Goal: Information Seeking & Learning: Learn about a topic

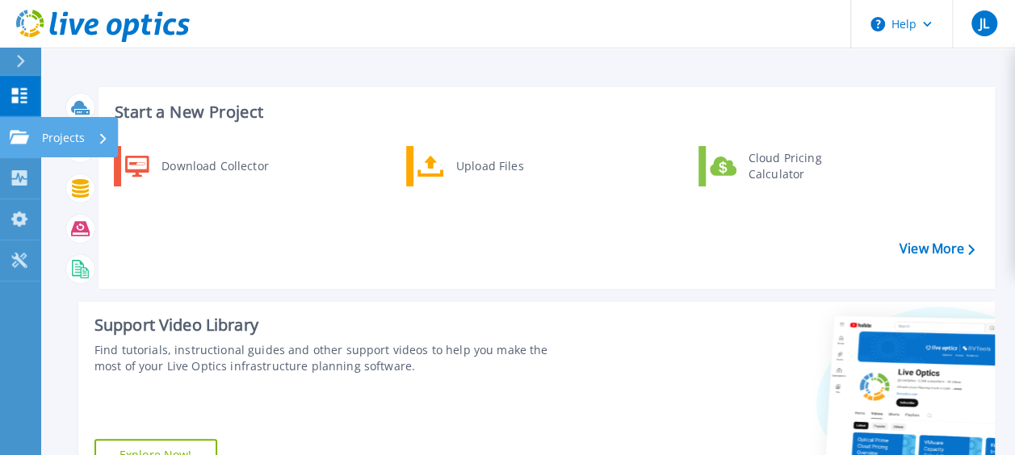
click at [16, 139] on icon at bounding box center [19, 137] width 19 height 14
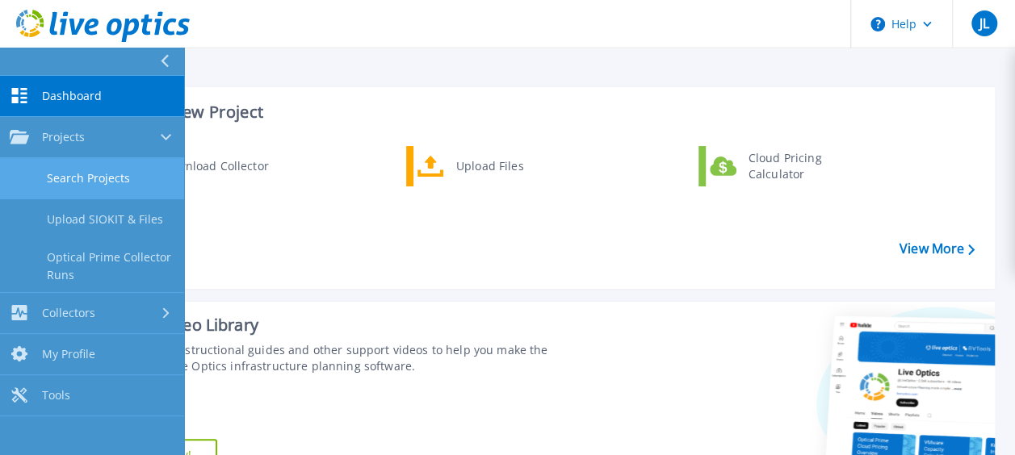
click at [110, 188] on link "Search Projects" at bounding box center [92, 178] width 184 height 41
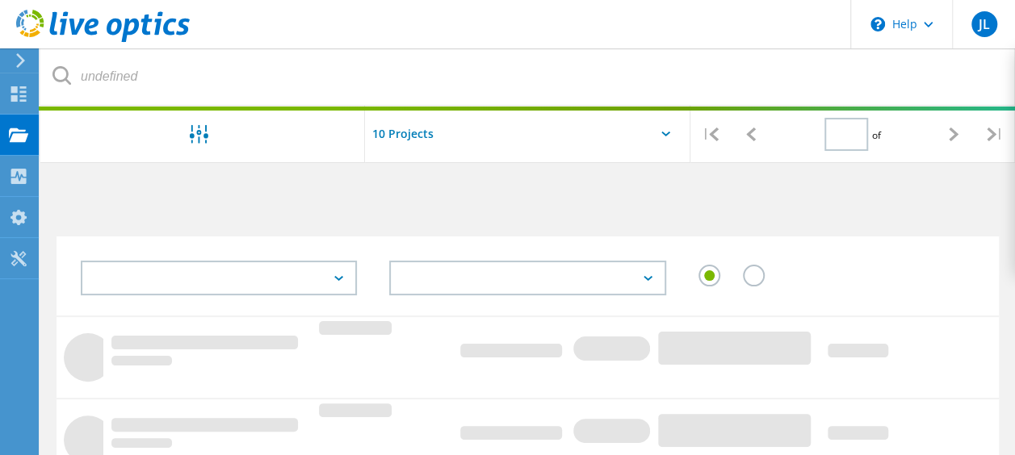
type input "1"
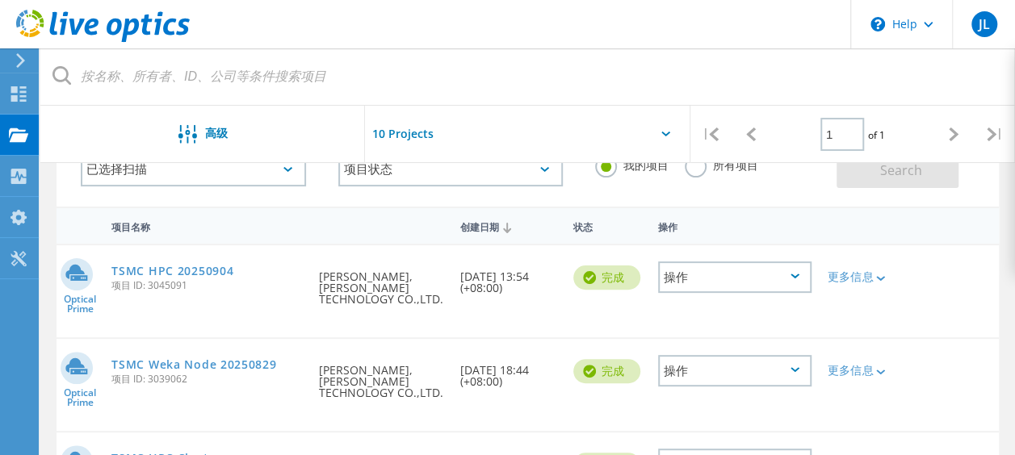
scroll to position [110, 0]
click at [68, 133] on div "项目" at bounding box center [66, 134] width 41 height 11
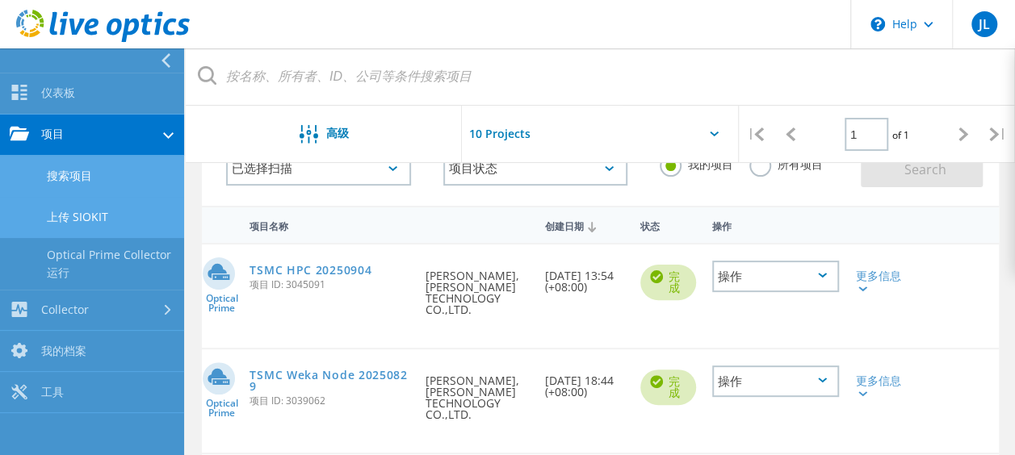
click at [103, 223] on link "上传 SIOKIT" at bounding box center [92, 217] width 184 height 41
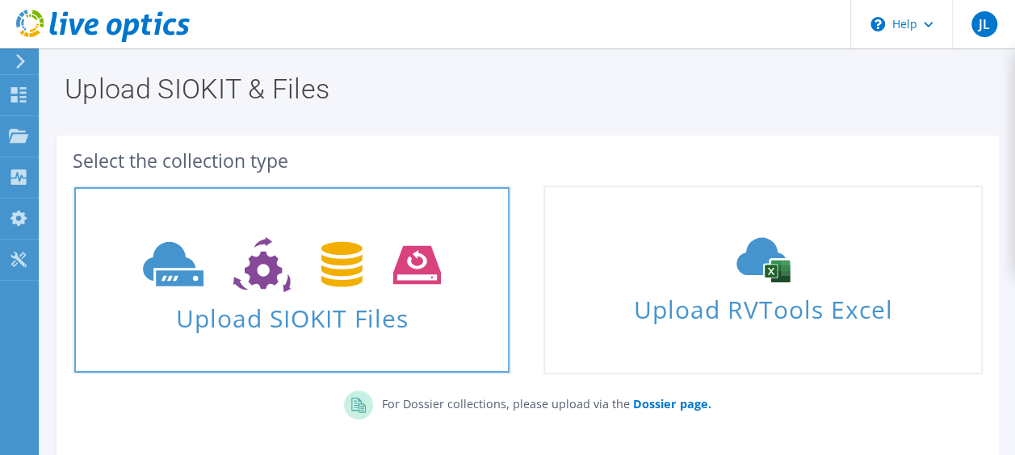
click at [338, 257] on icon at bounding box center [292, 265] width 298 height 56
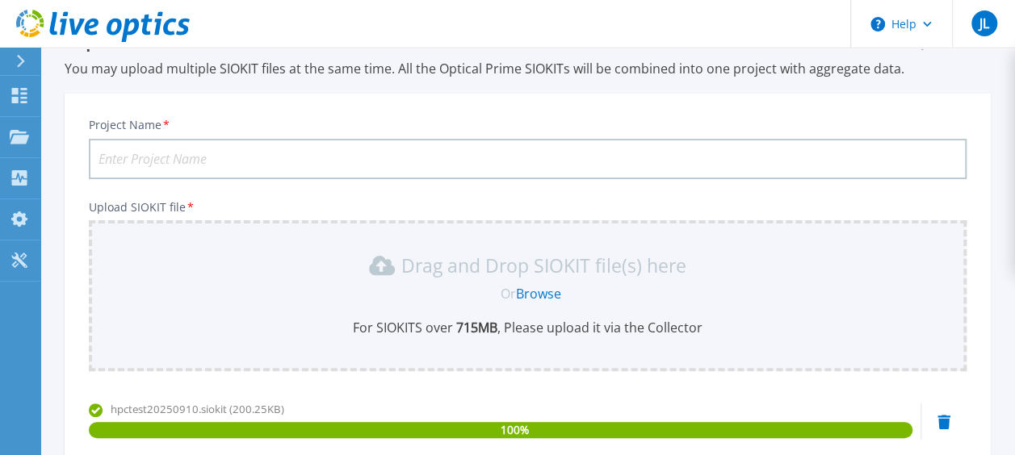
scroll to position [53, 0]
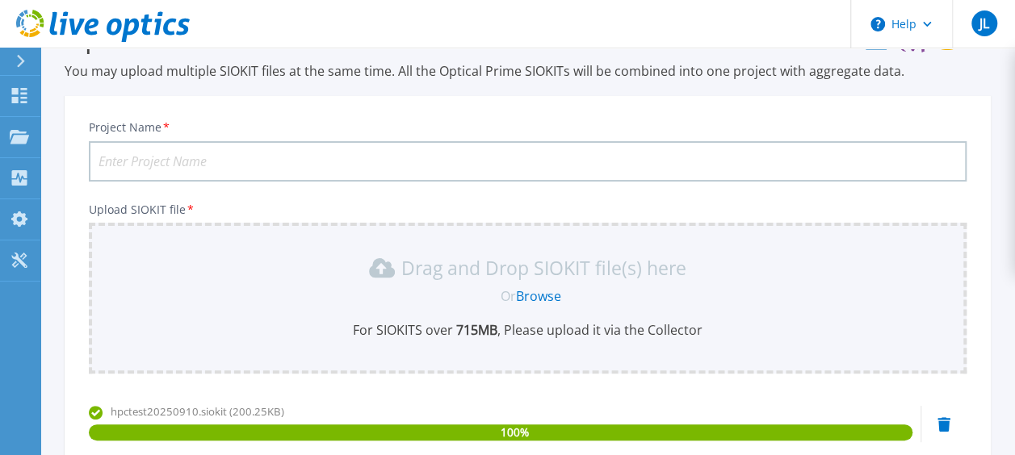
click at [260, 157] on input "Project Name *" at bounding box center [527, 161] width 877 height 40
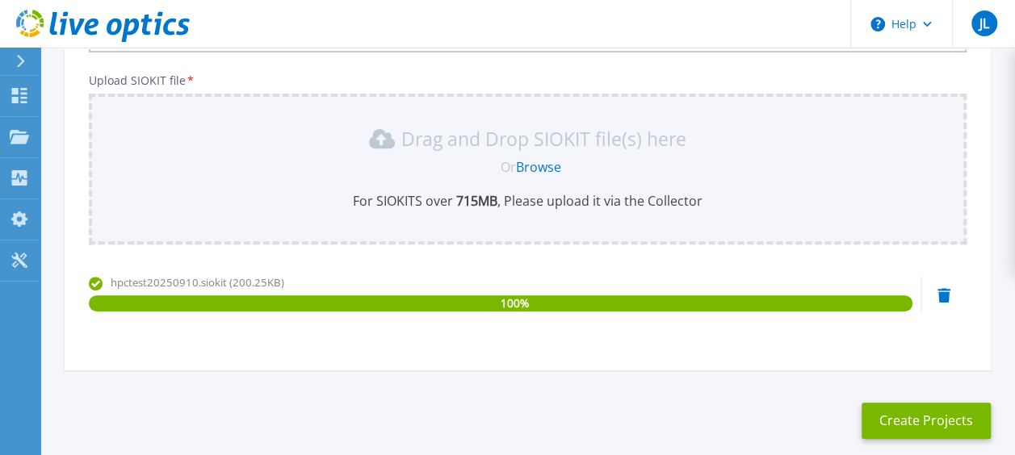
scroll to position [189, 0]
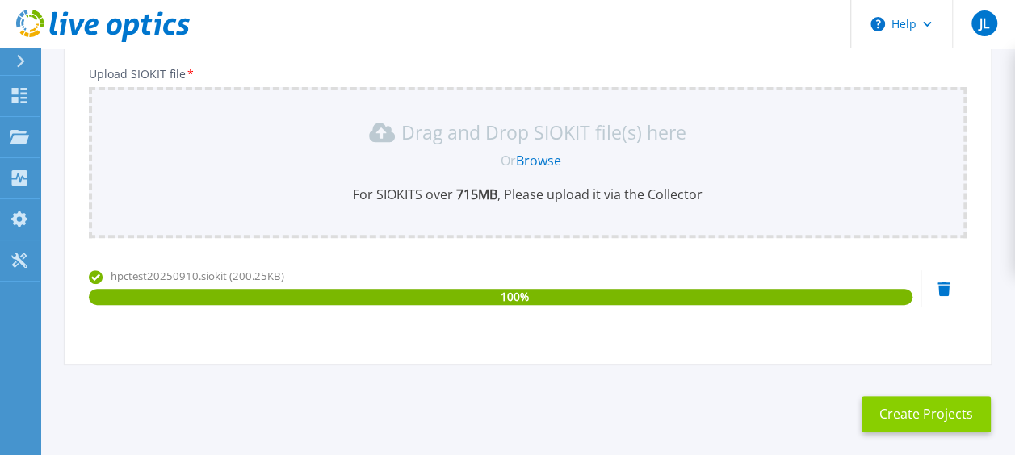
type input "TSMC HPC 0910"
click at [925, 408] on button "Create Projects" at bounding box center [925, 414] width 129 height 36
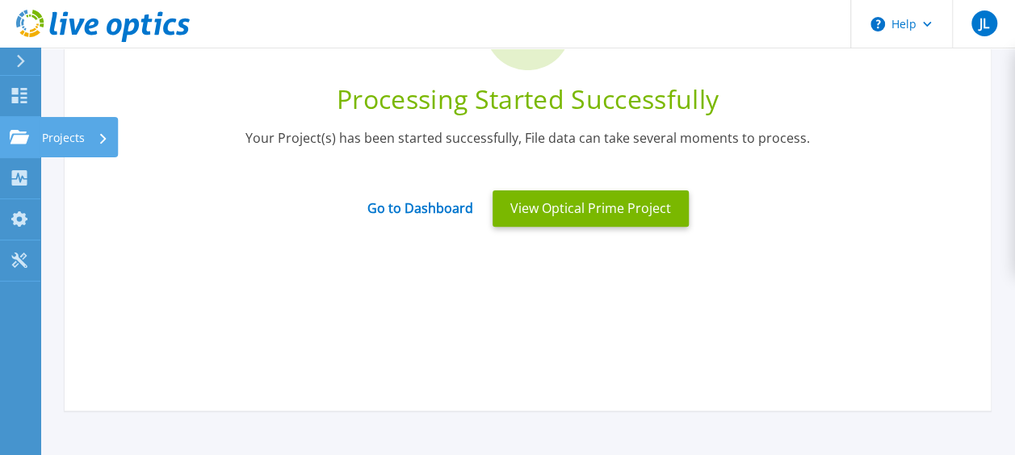
click at [71, 141] on p "Projects" at bounding box center [63, 138] width 43 height 42
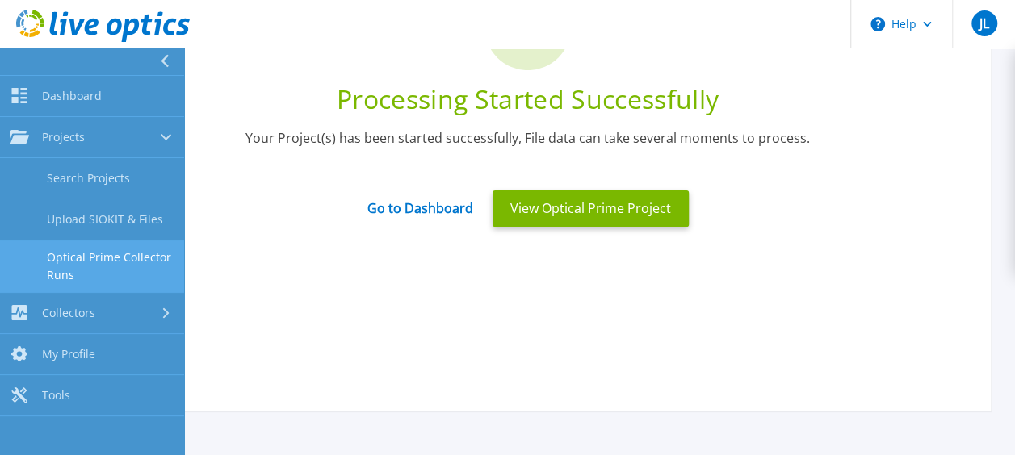
click at [110, 248] on link "Optical Prime Collector Runs" at bounding box center [92, 267] width 184 height 52
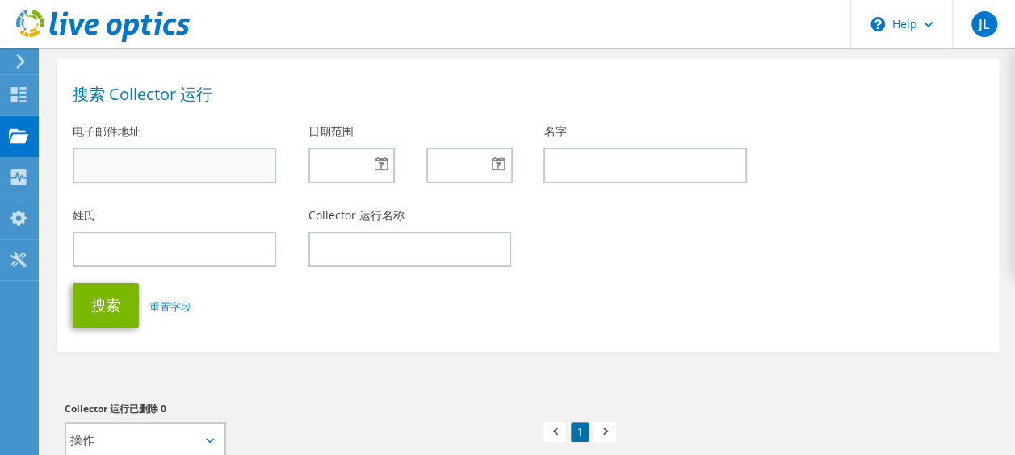
scroll to position [65, 0]
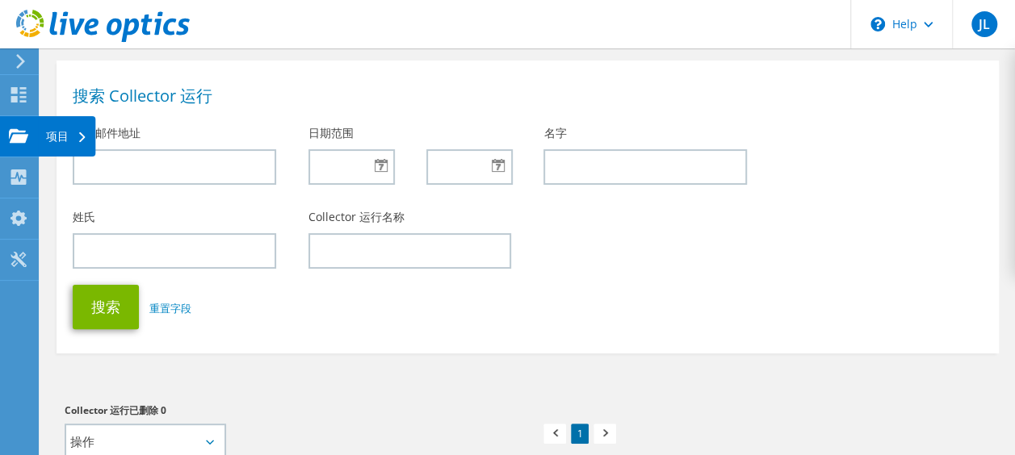
click at [14, 134] on use at bounding box center [18, 135] width 19 height 14
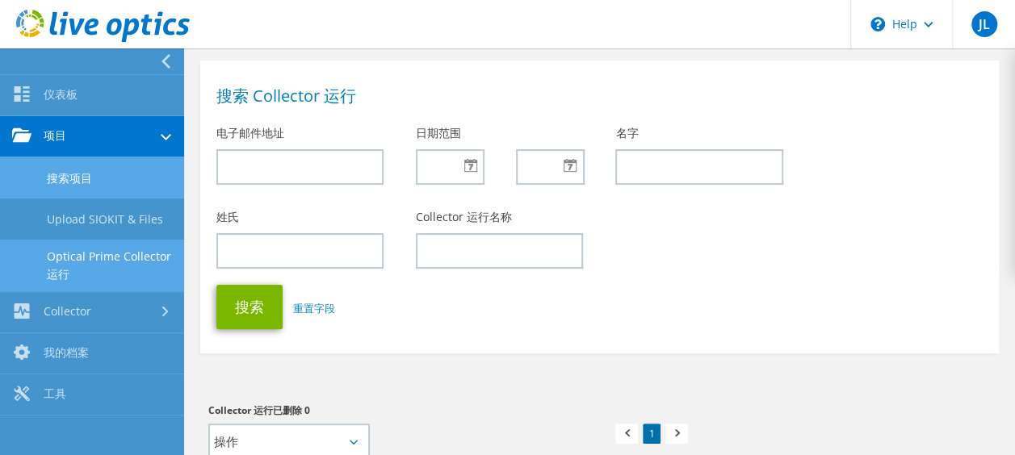
click at [111, 191] on link "搜索项目" at bounding box center [92, 177] width 184 height 41
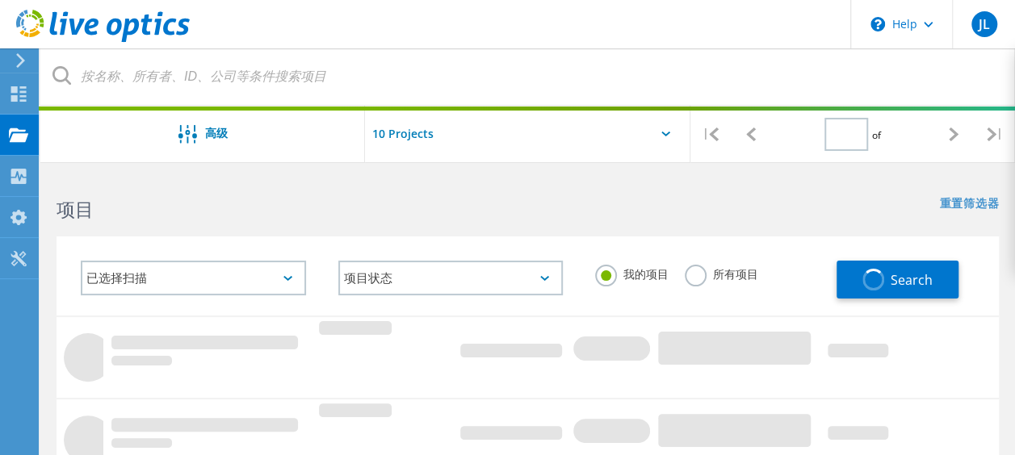
type input "1"
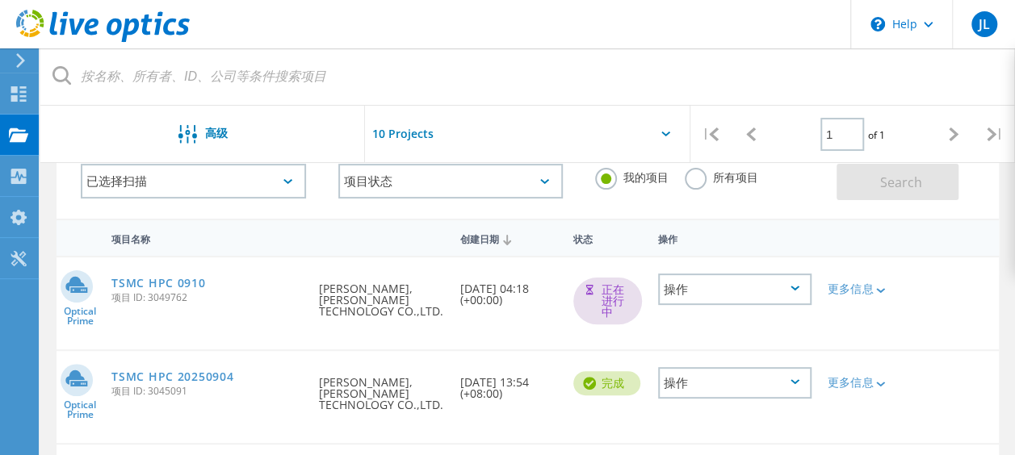
scroll to position [92, 0]
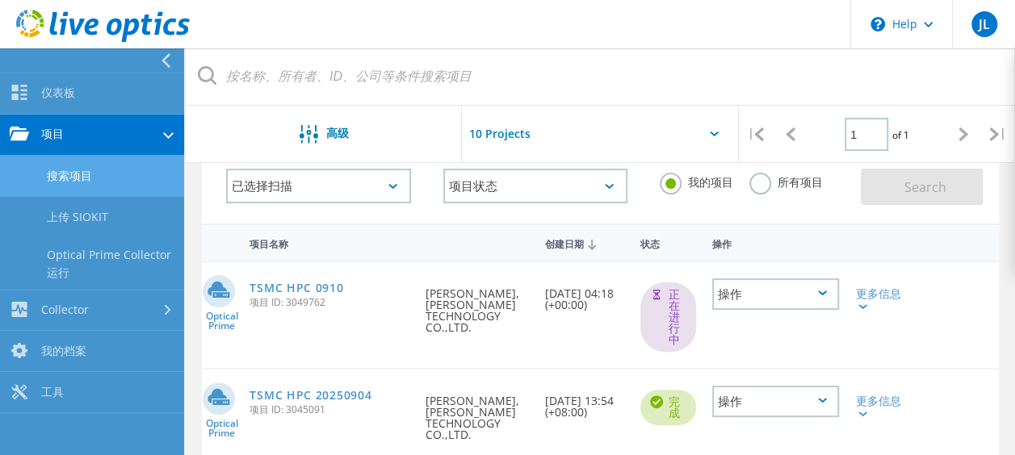
click at [58, 174] on link "搜索项目" at bounding box center [92, 176] width 184 height 41
click at [134, 178] on link "搜索项目" at bounding box center [92, 176] width 184 height 41
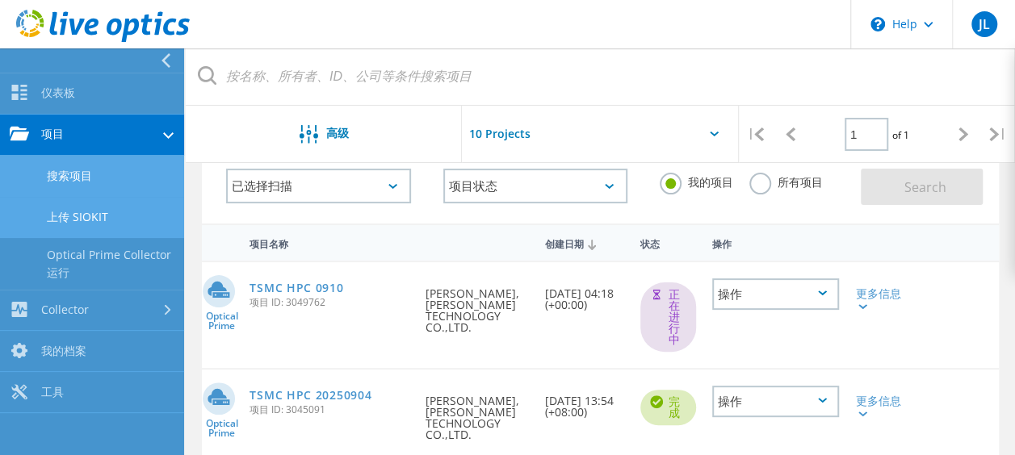
click at [118, 211] on link "上传 SIOKIT" at bounding box center [92, 217] width 184 height 41
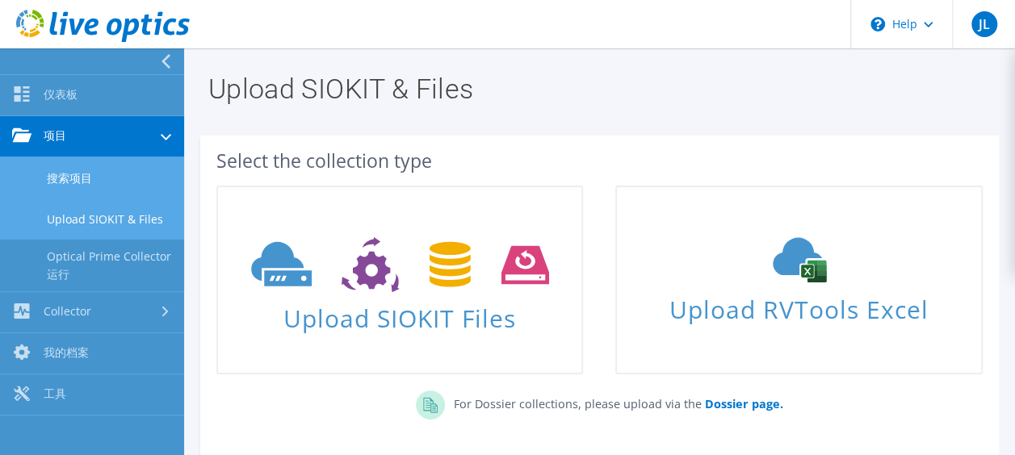
click at [68, 176] on link "搜索项目" at bounding box center [92, 177] width 184 height 41
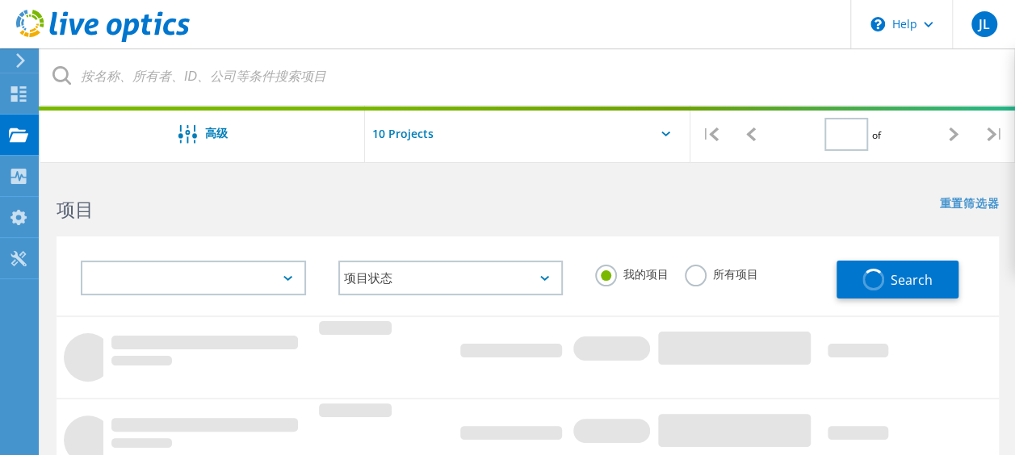
type input "1"
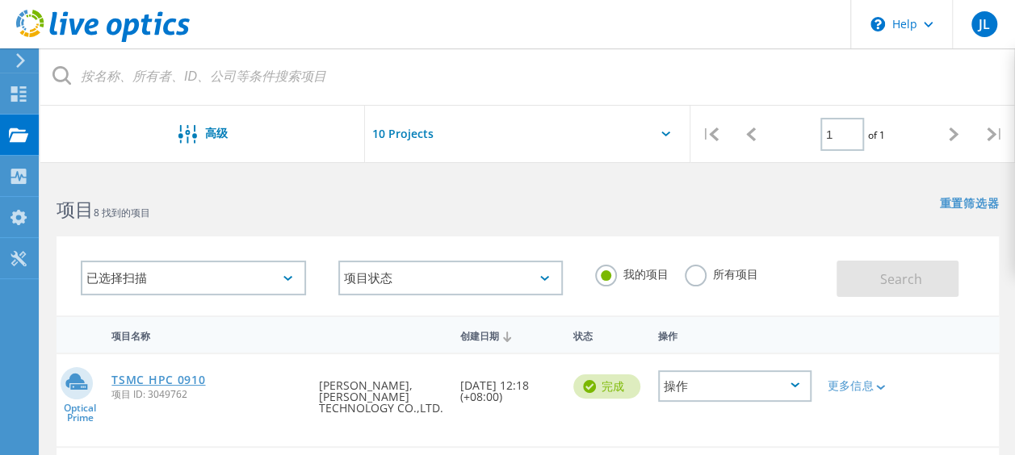
click at [184, 381] on link "TSMC HPC 0910" at bounding box center [158, 380] width 94 height 11
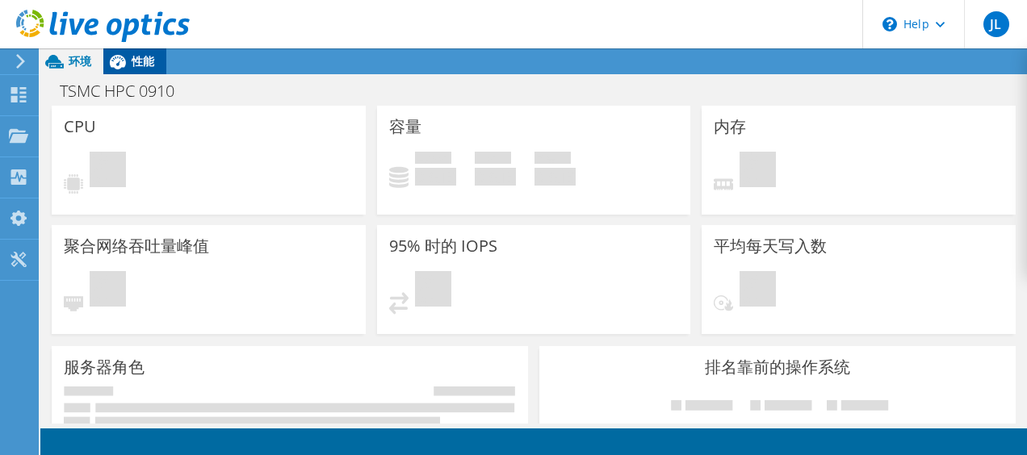
click at [140, 60] on span "性能" at bounding box center [143, 60] width 23 height 15
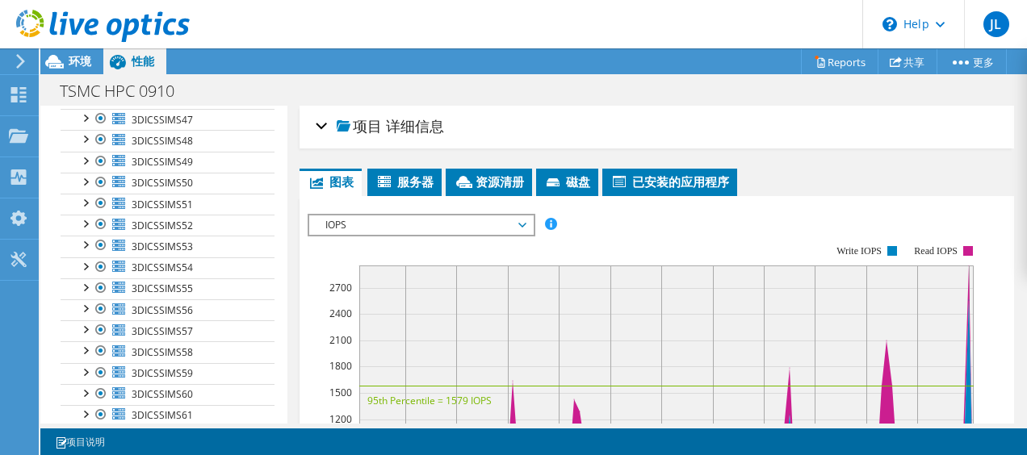
scroll to position [132, 0]
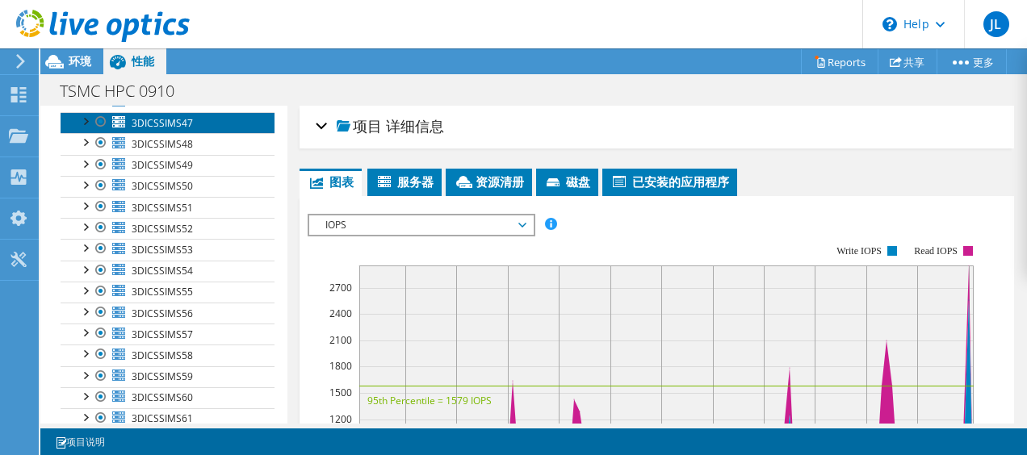
click at [171, 130] on span "3DICSSIMS47" at bounding box center [162, 123] width 61 height 14
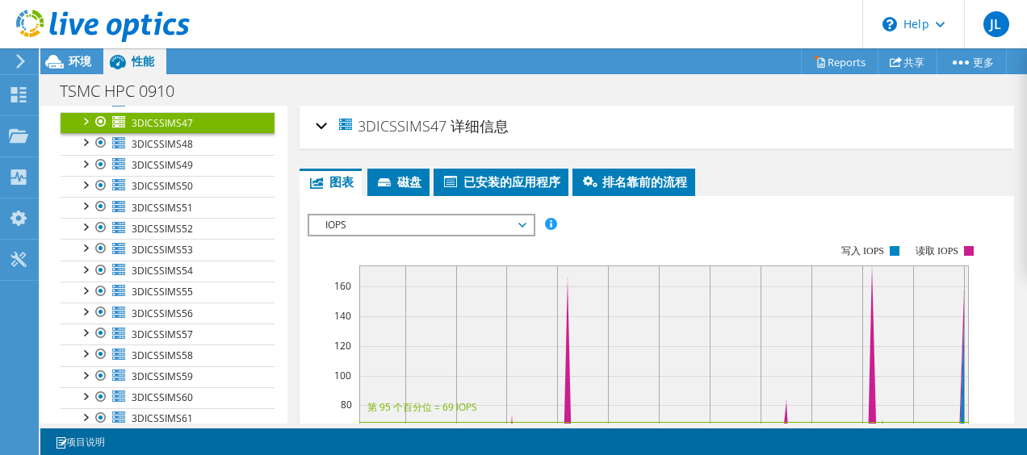
click at [423, 220] on span "IOPS" at bounding box center [420, 225] width 207 height 19
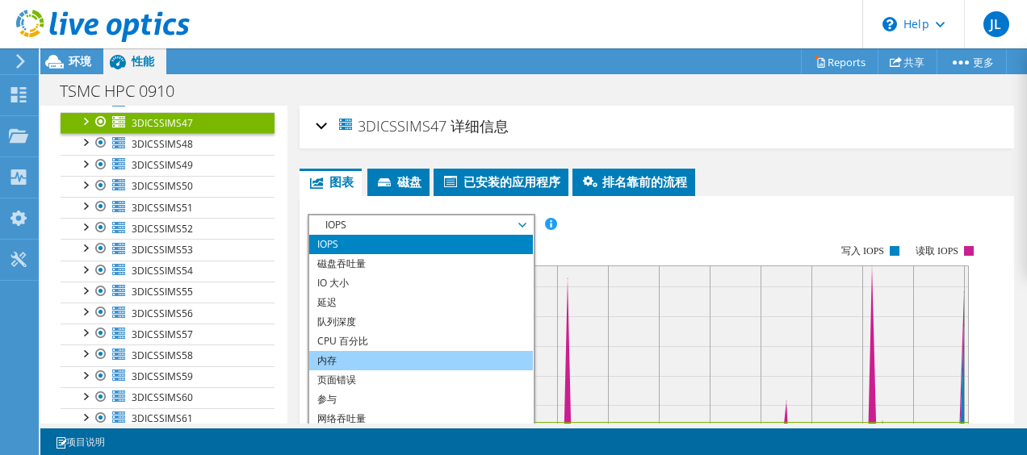
click at [397, 362] on li "内存" at bounding box center [421, 360] width 224 height 19
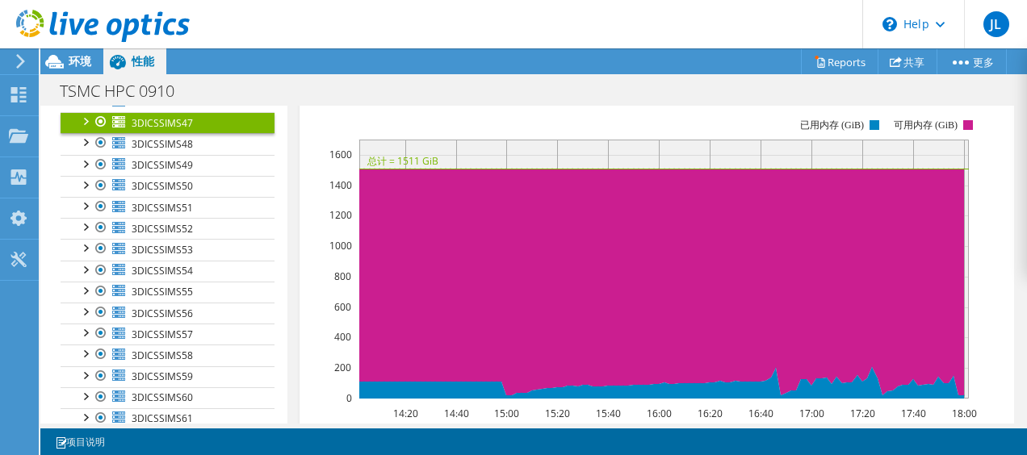
scroll to position [137, 0]
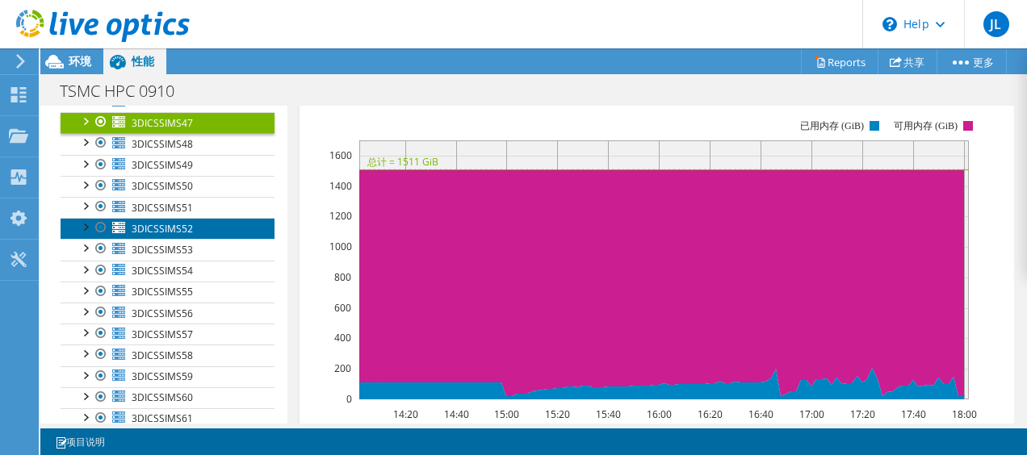
click at [207, 235] on link "3DICSSIMS52" at bounding box center [168, 228] width 214 height 21
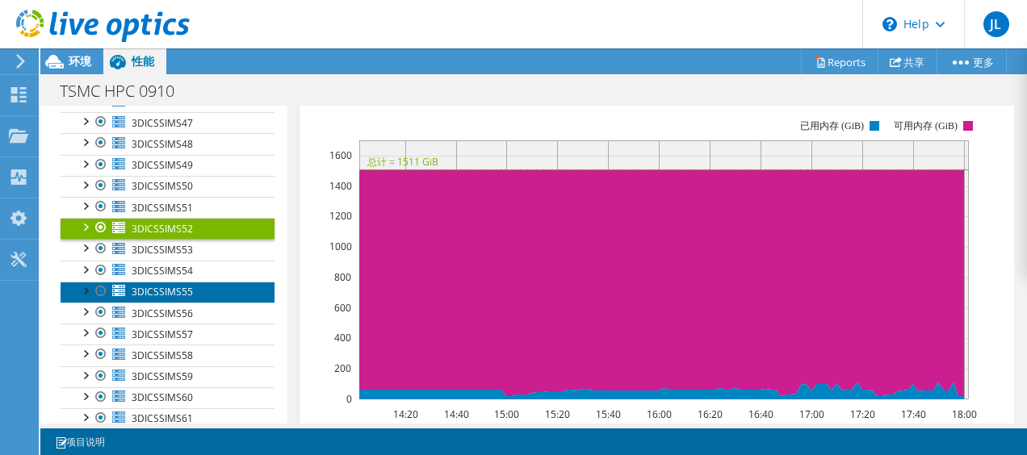
click at [129, 303] on link "3DICSSIMS55" at bounding box center [168, 292] width 214 height 21
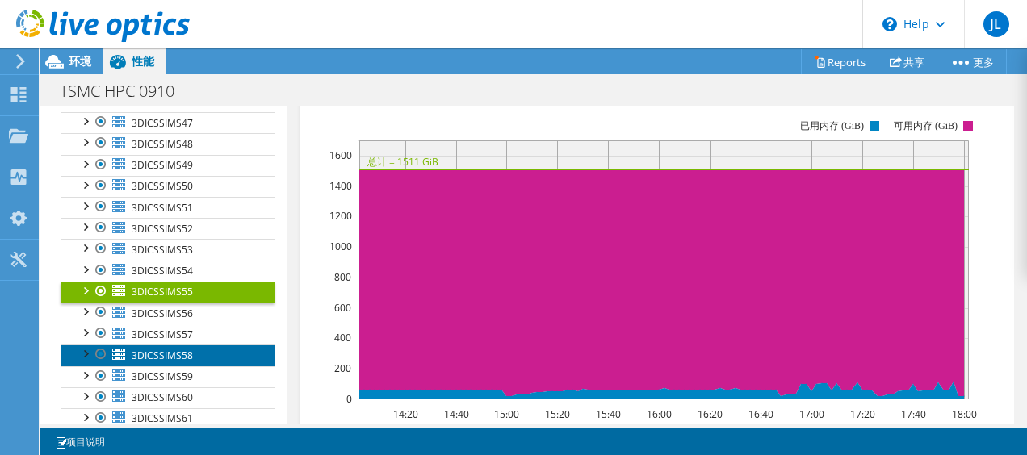
click at [203, 358] on link "3DICSSIMS58" at bounding box center [168, 355] width 214 height 21
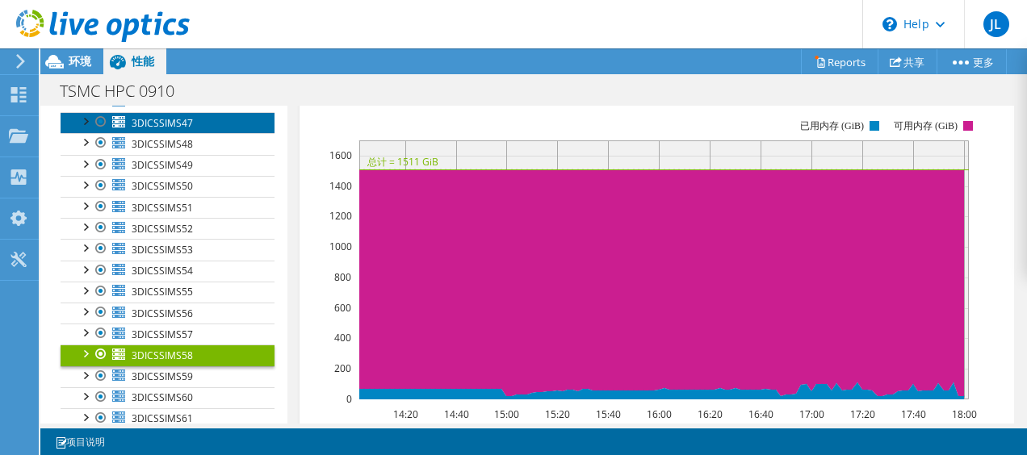
click at [166, 130] on span "3DICSSIMS47" at bounding box center [162, 123] width 61 height 14
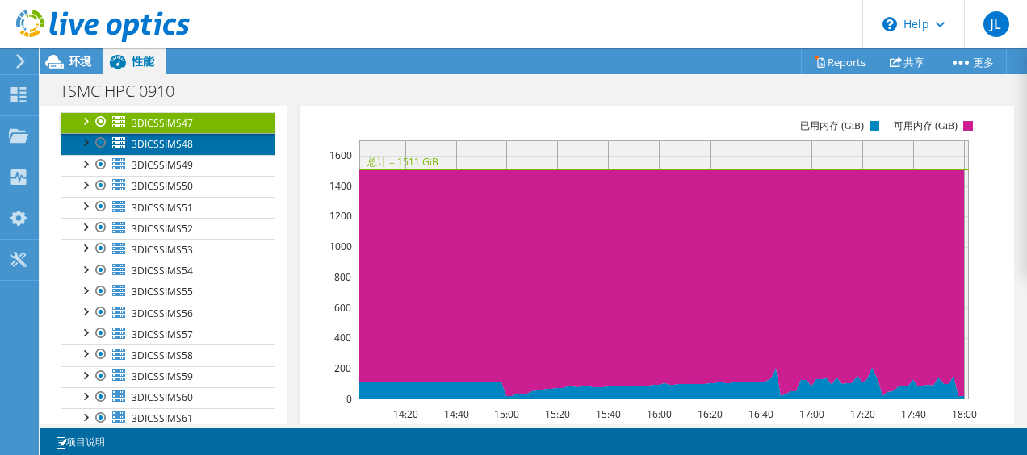
click at [178, 151] on span "3DICSSIMS48" at bounding box center [162, 144] width 61 height 14
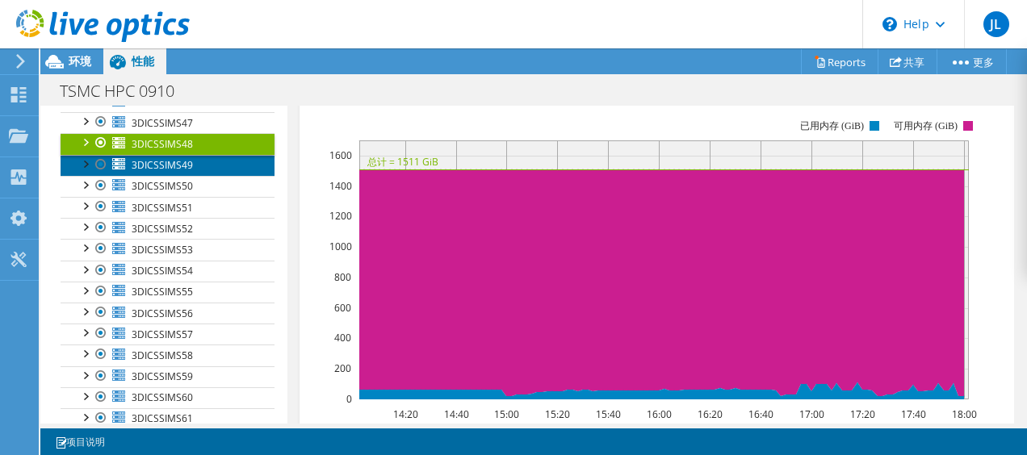
click at [181, 172] on span "3DICSSIMS49" at bounding box center [162, 165] width 61 height 14
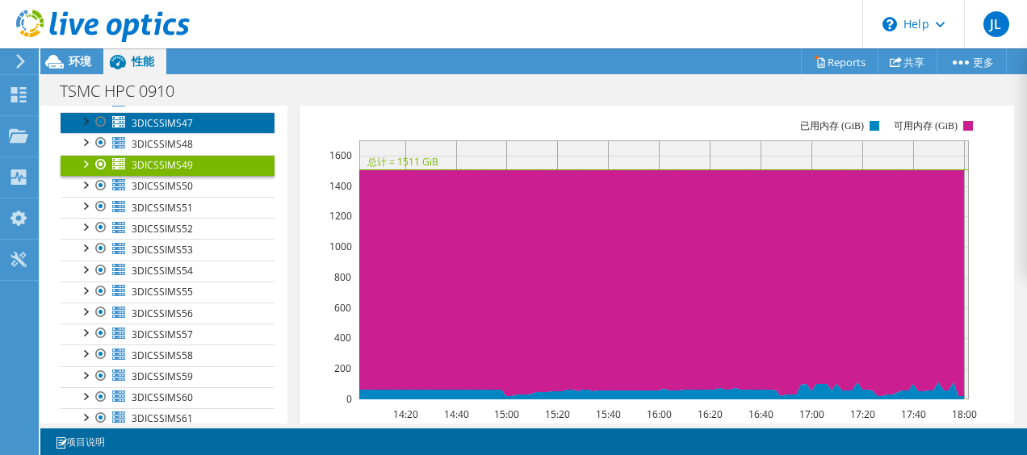
click at [171, 130] on span "3DICSSIMS47" at bounding box center [162, 123] width 61 height 14
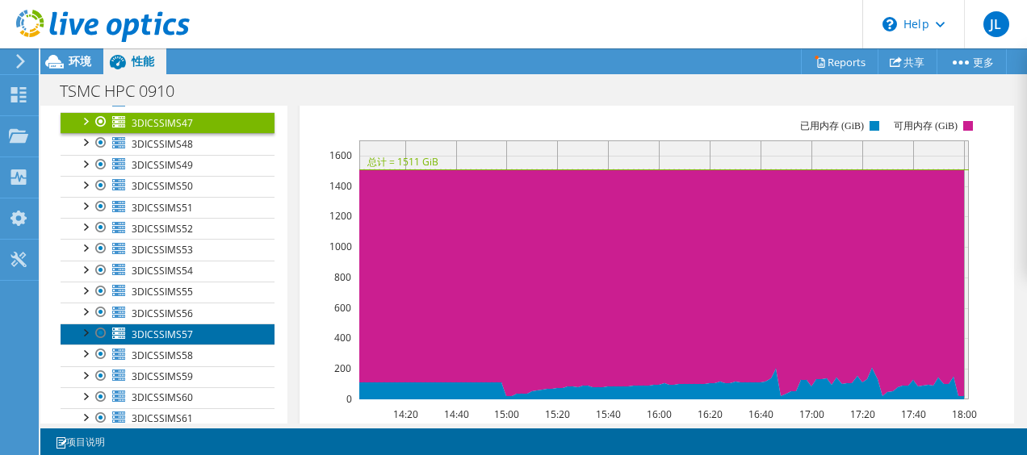
click at [181, 341] on span "3DICSSIMS57" at bounding box center [162, 335] width 61 height 14
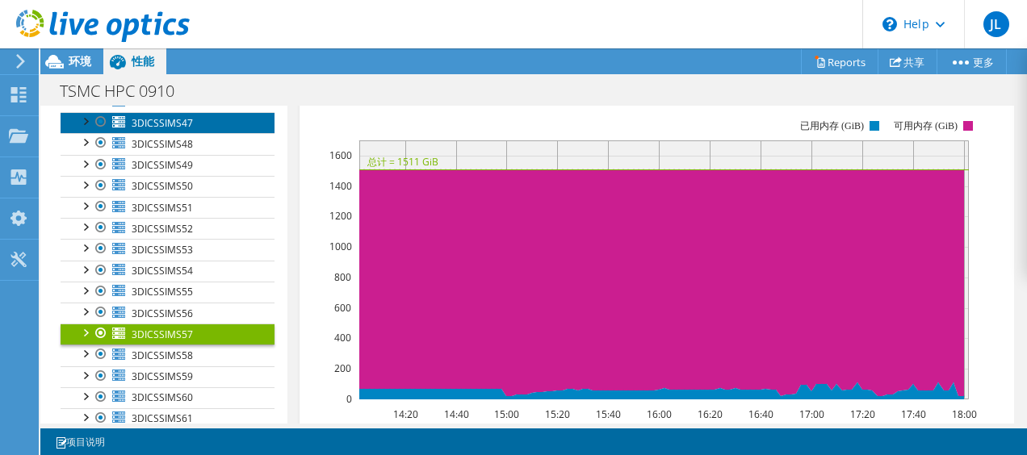
click at [167, 130] on span "3DICSSIMS47" at bounding box center [162, 123] width 61 height 14
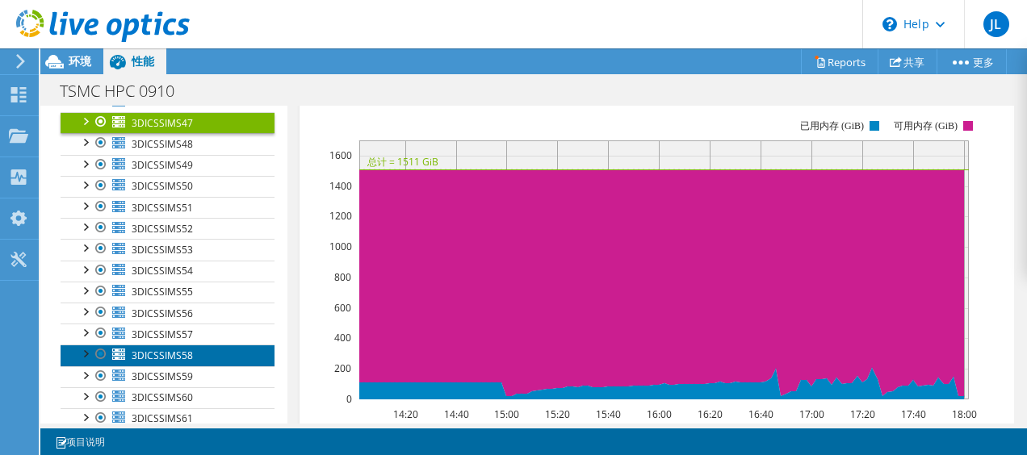
click at [157, 362] on span "3DICSSIMS58" at bounding box center [162, 356] width 61 height 14
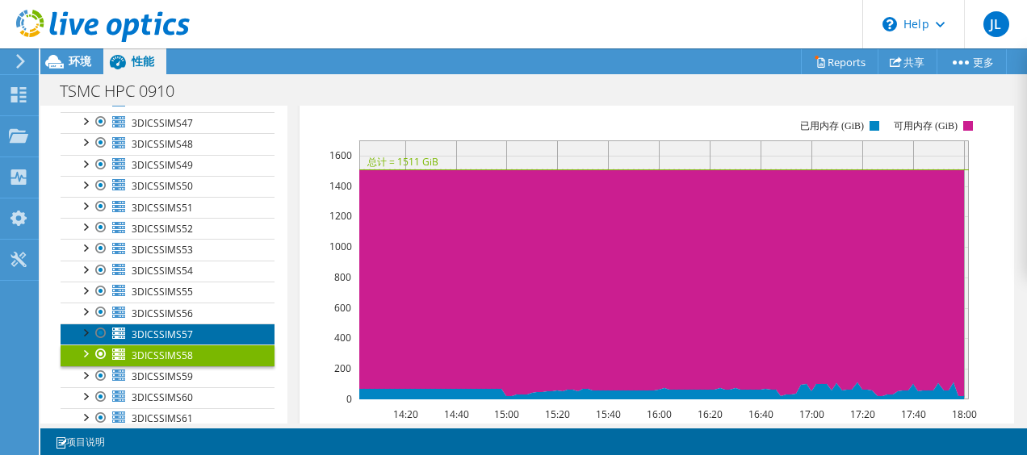
click at [157, 341] on span "3DICSSIMS57" at bounding box center [162, 335] width 61 height 14
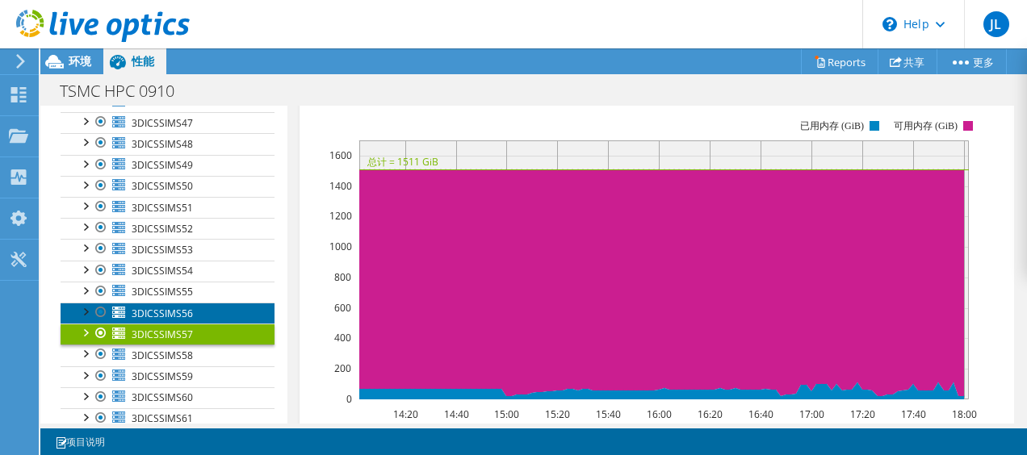
click at [173, 320] on span "3DICSSIMS56" at bounding box center [162, 314] width 61 height 14
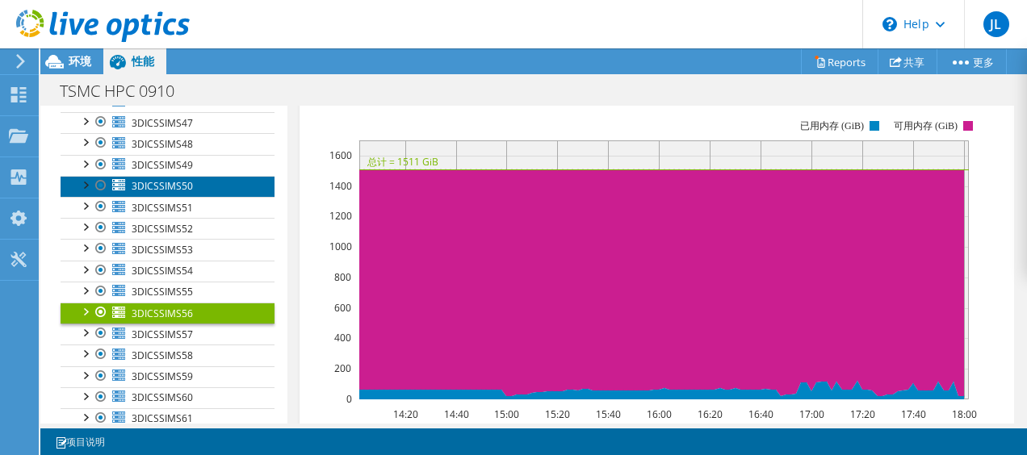
click at [166, 197] on link "3DICSSIMS50" at bounding box center [168, 186] width 214 height 21
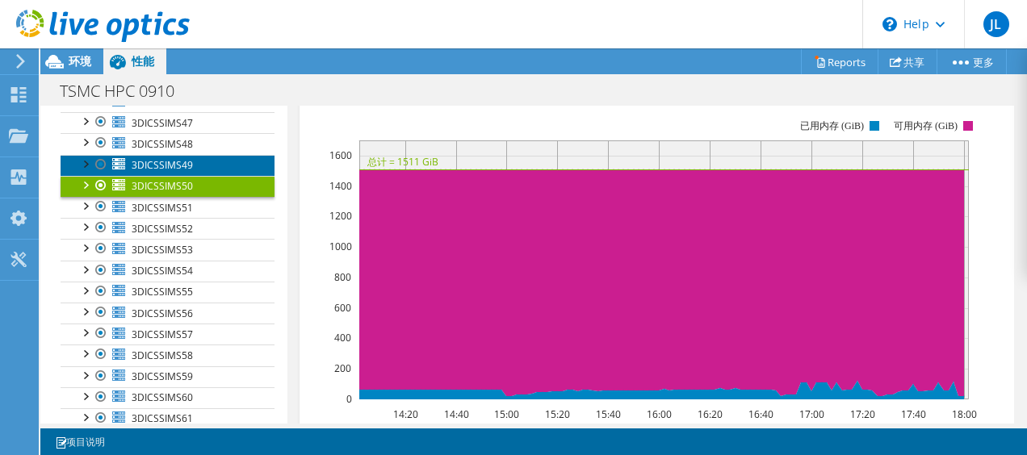
click at [167, 170] on link "3DICSSIMS49" at bounding box center [168, 165] width 214 height 21
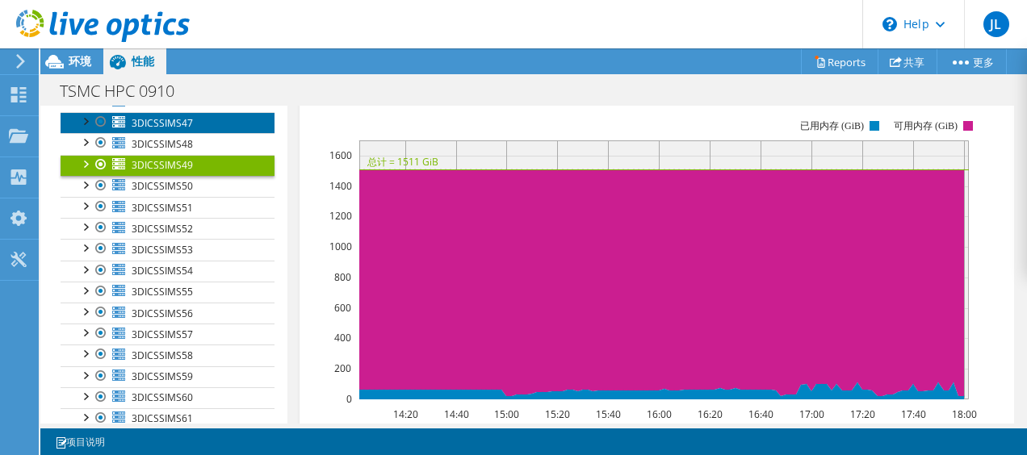
click at [180, 130] on span "3DICSSIMS47" at bounding box center [162, 123] width 61 height 14
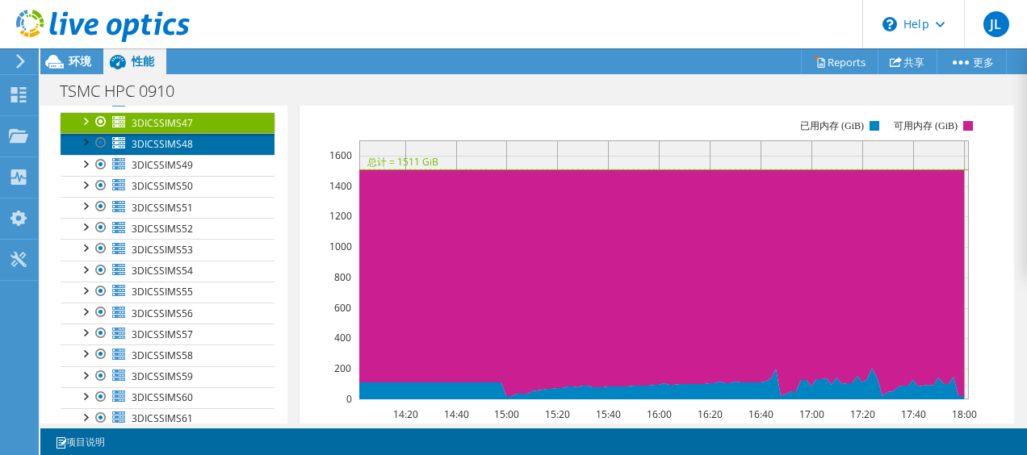
click at [182, 151] on span "3DICSSIMS48" at bounding box center [162, 144] width 61 height 14
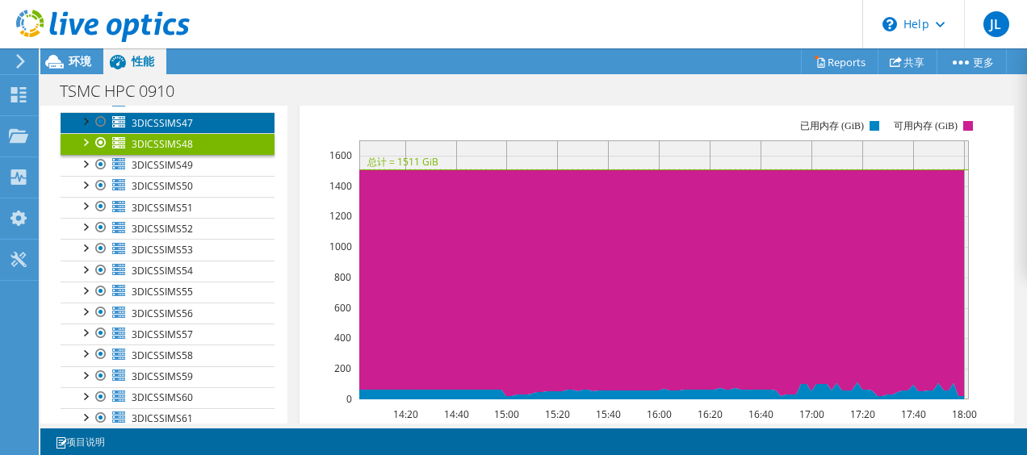
click at [186, 133] on link "3DICSSIMS47" at bounding box center [168, 122] width 214 height 21
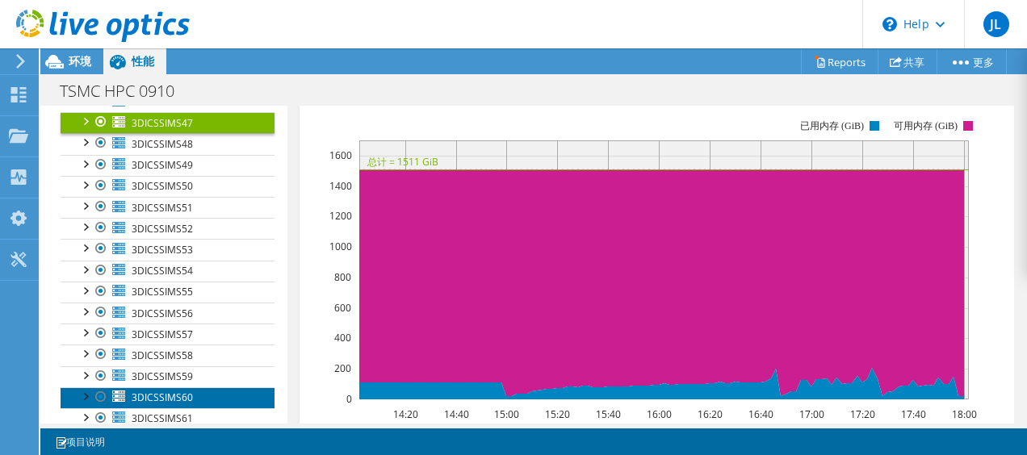
click at [182, 402] on span "3DICSSIMS60" at bounding box center [162, 398] width 61 height 14
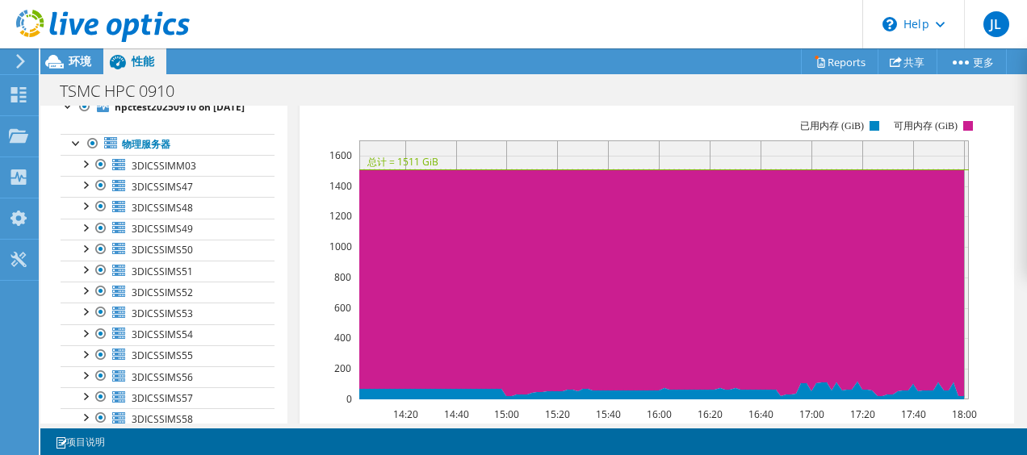
scroll to position [68, 0]
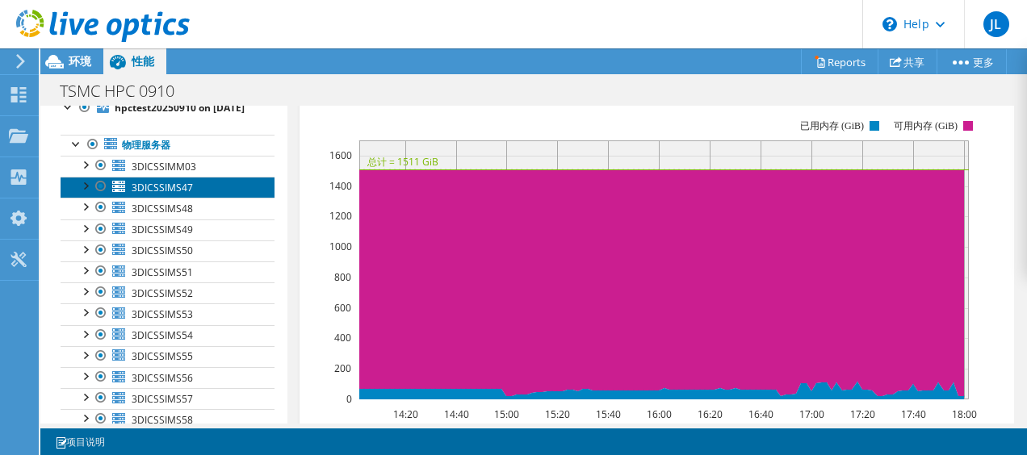
click at [180, 193] on link "3DICSSIMS47" at bounding box center [168, 187] width 214 height 21
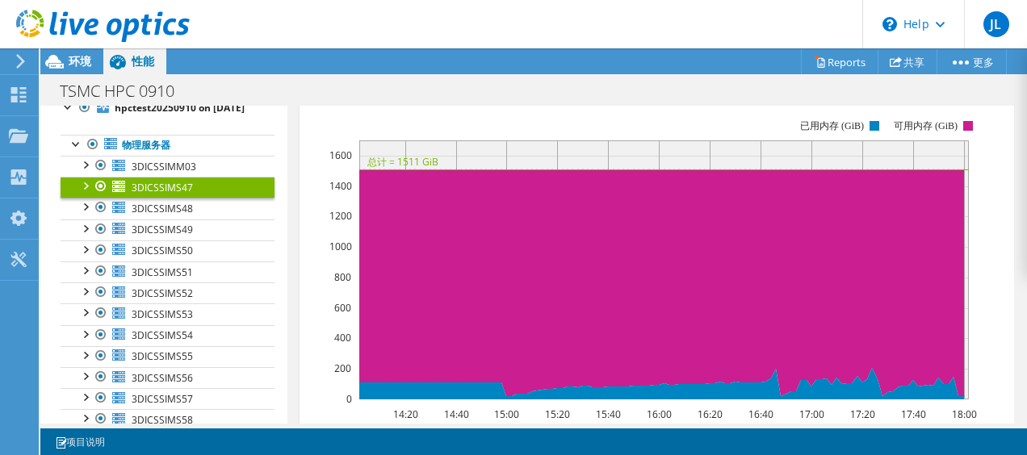
scroll to position [0, 0]
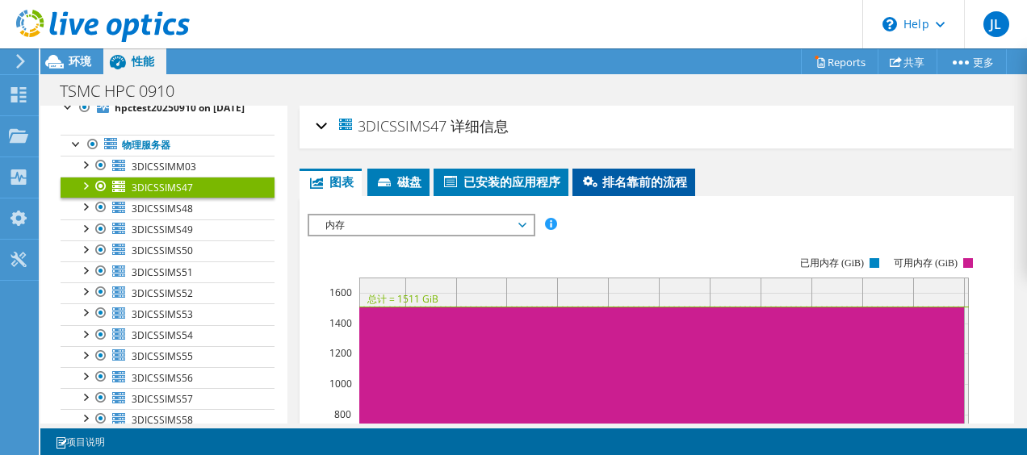
click at [649, 182] on span "排名靠前的流程" at bounding box center [633, 182] width 107 height 16
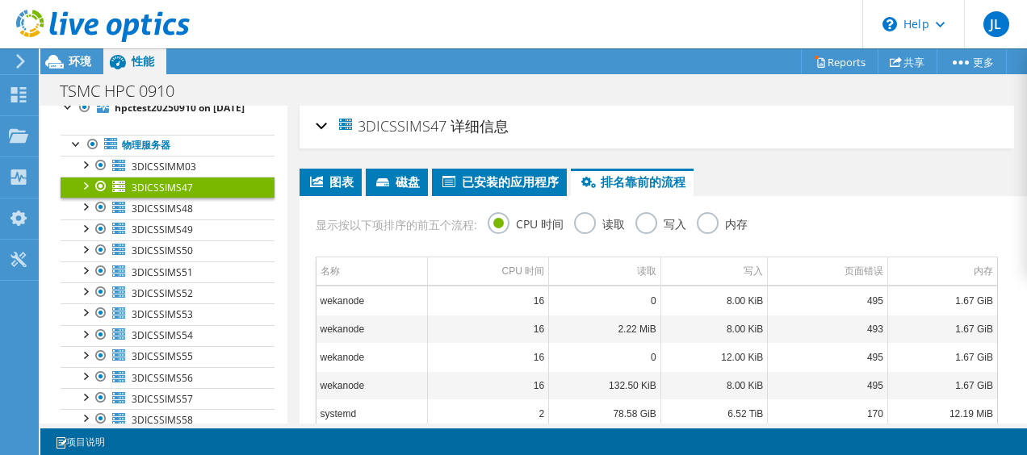
click at [716, 225] on label "内存" at bounding box center [722, 222] width 51 height 20
click at [0, 0] on input "内存" at bounding box center [0, 0] width 0 height 0
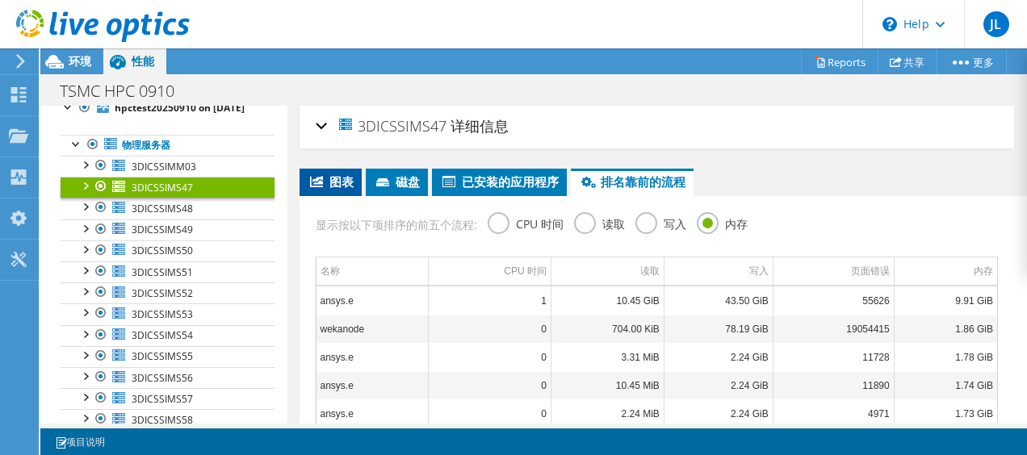
click at [342, 180] on span "图表" at bounding box center [331, 182] width 46 height 16
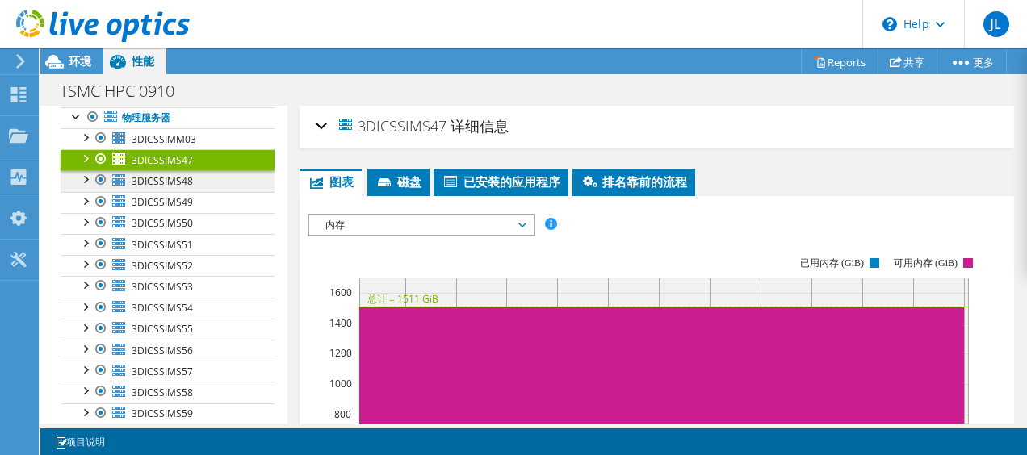
scroll to position [69, 0]
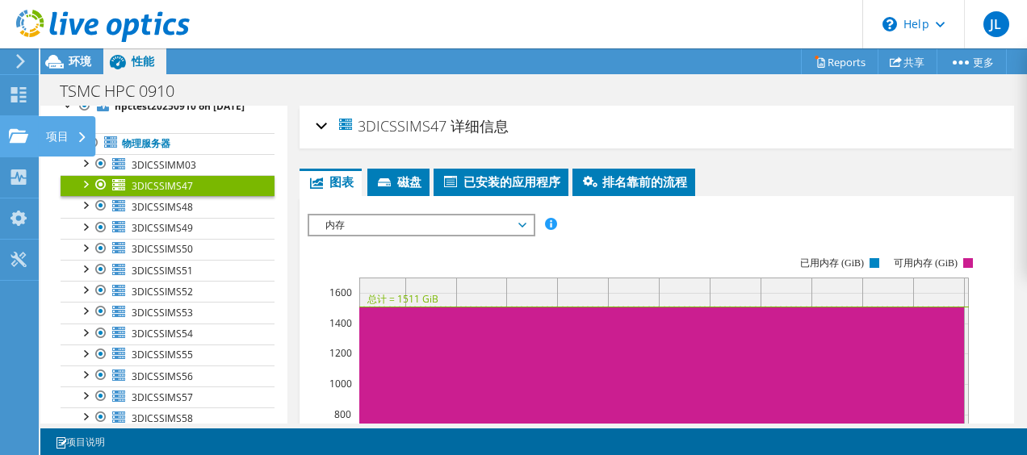
click at [65, 131] on div "项目" at bounding box center [66, 136] width 57 height 40
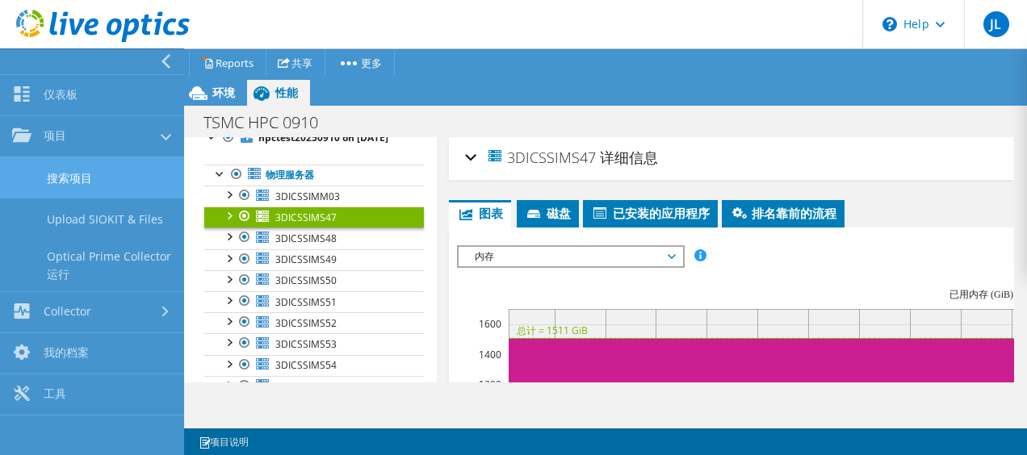
click at [136, 185] on link "搜索项目" at bounding box center [92, 177] width 184 height 41
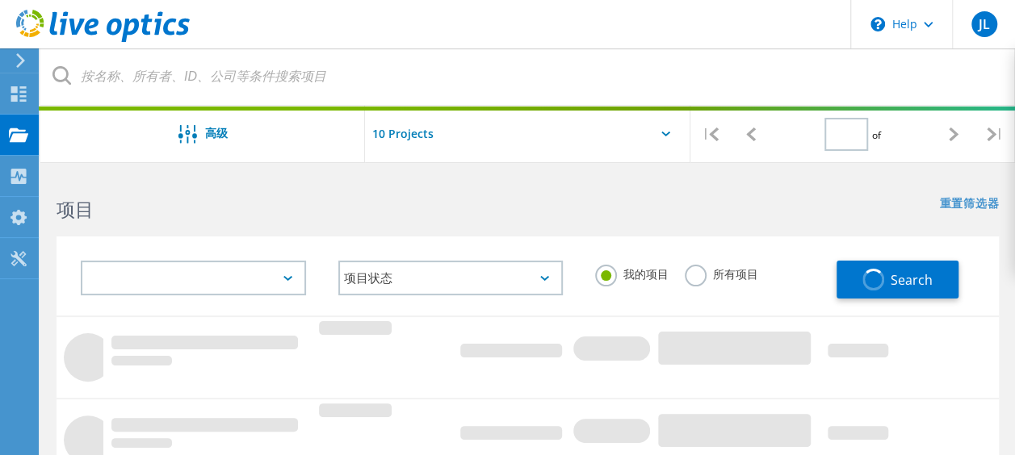
type input "1"
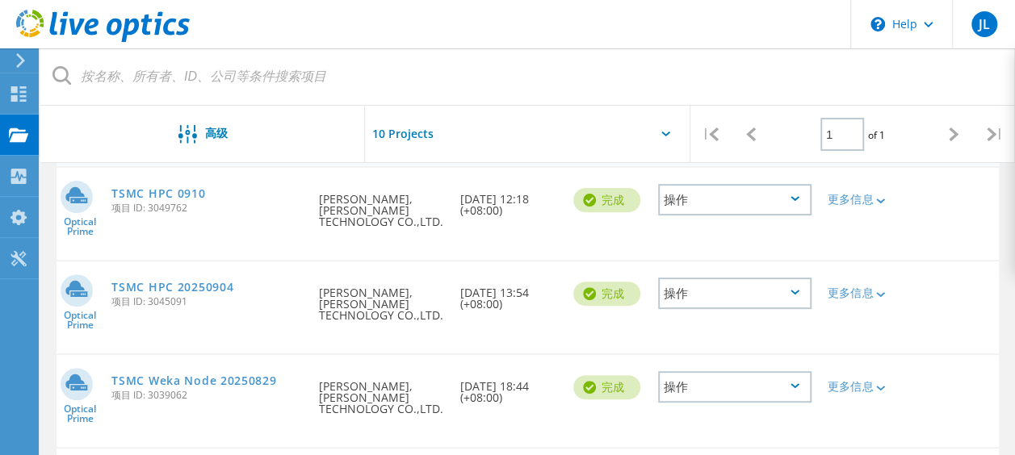
scroll to position [187, 0]
click at [205, 281] on link "TSMC HPC 20250904" at bounding box center [172, 286] width 122 height 11
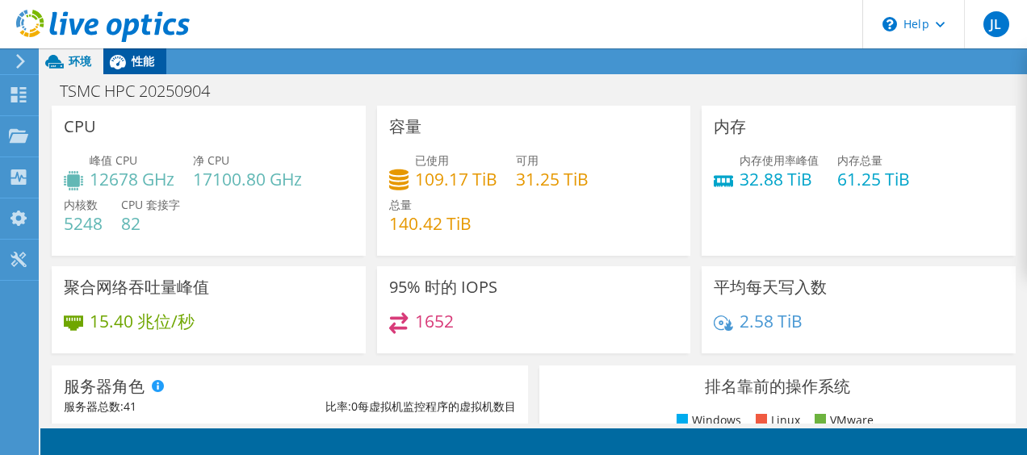
click at [142, 57] on span "性能" at bounding box center [143, 60] width 23 height 15
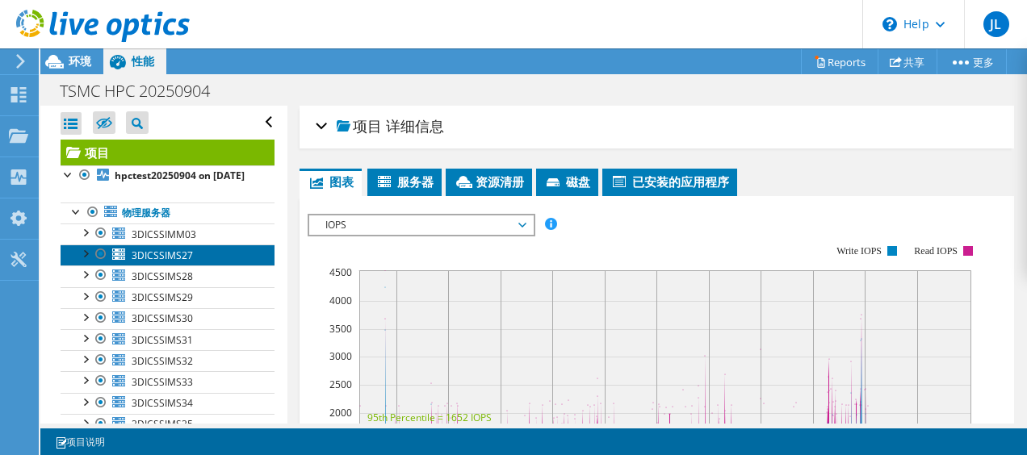
click at [185, 262] on span "3DICSSIMS27" at bounding box center [162, 256] width 61 height 14
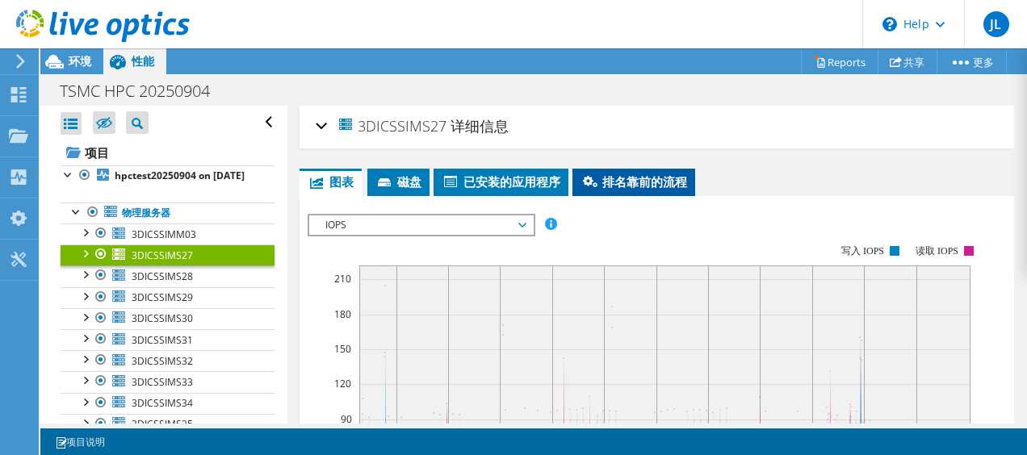
click at [631, 181] on span "排名靠前的流程" at bounding box center [633, 182] width 107 height 16
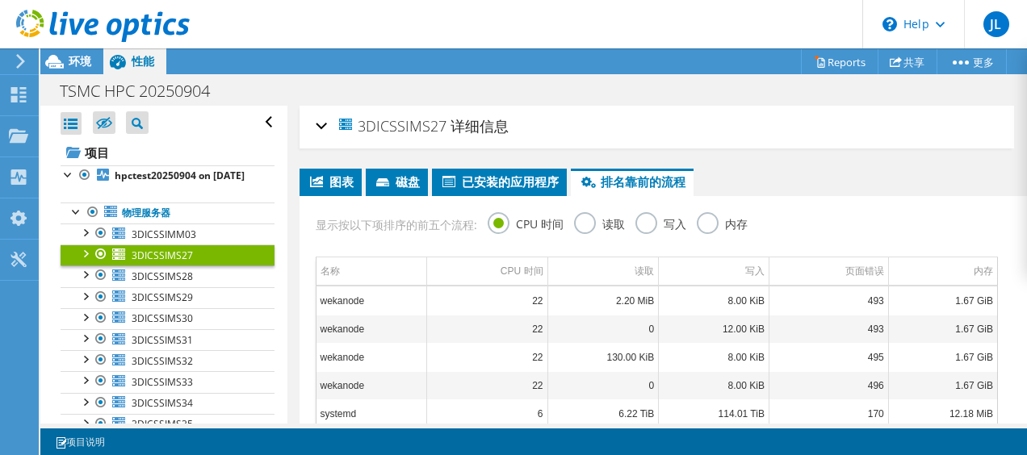
click at [711, 225] on label "内存" at bounding box center [722, 222] width 51 height 20
click at [0, 0] on input "内存" at bounding box center [0, 0] width 0 height 0
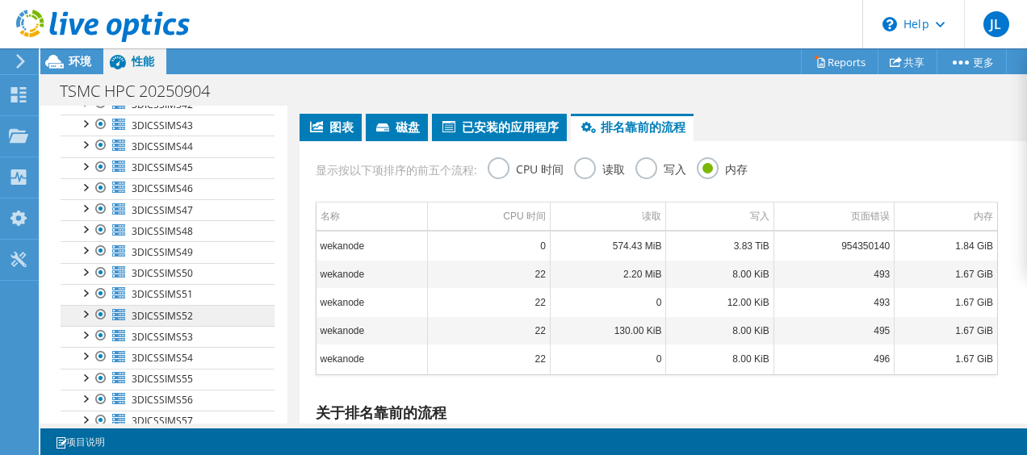
scroll to position [462, 0]
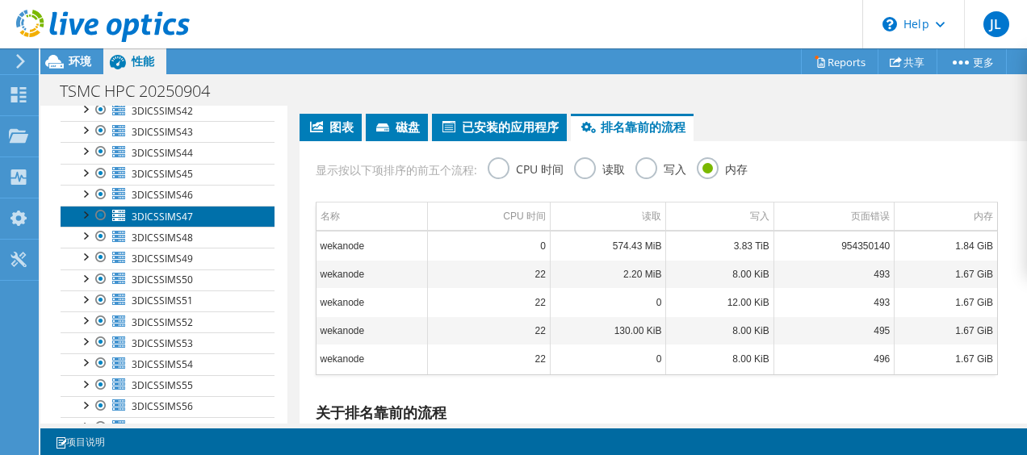
click at [209, 227] on link "3DICSSIMS47" at bounding box center [168, 216] width 214 height 21
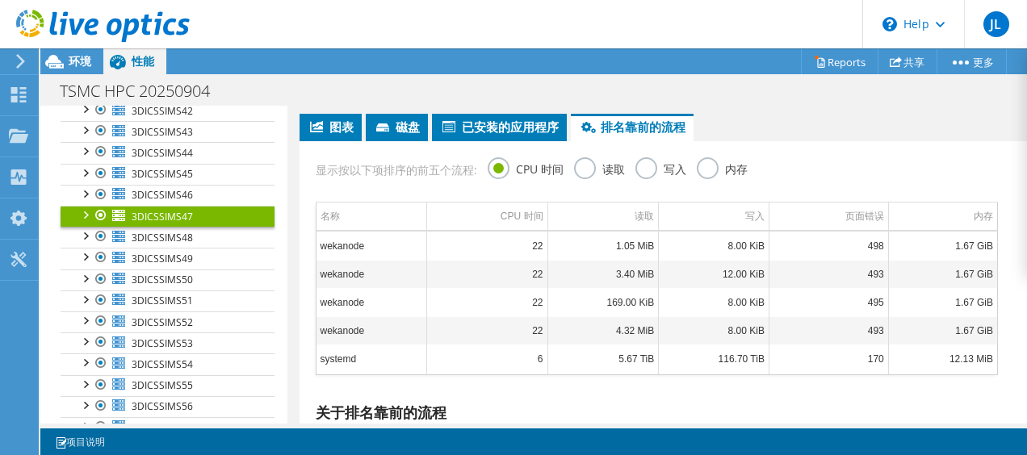
click at [709, 173] on label "内存" at bounding box center [722, 167] width 51 height 20
click at [0, 0] on input "内存" at bounding box center [0, 0] width 0 height 0
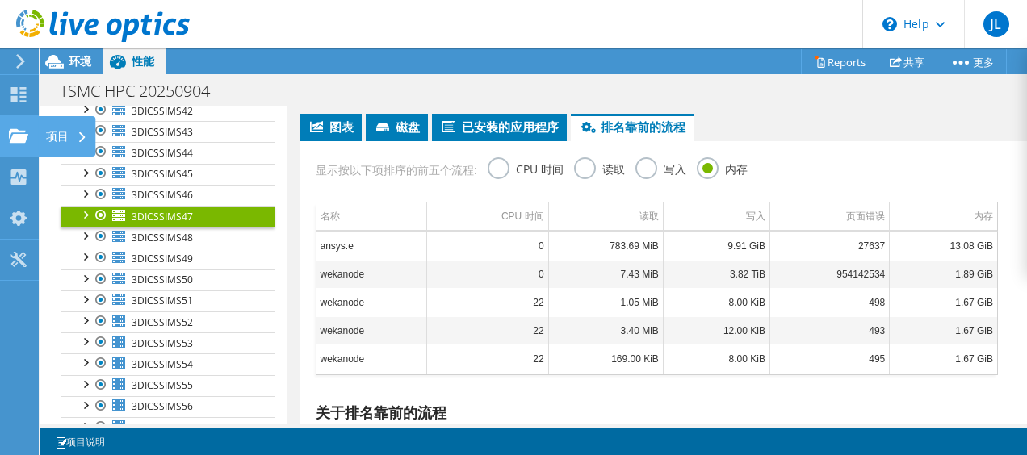
click at [16, 143] on icon at bounding box center [18, 135] width 19 height 15
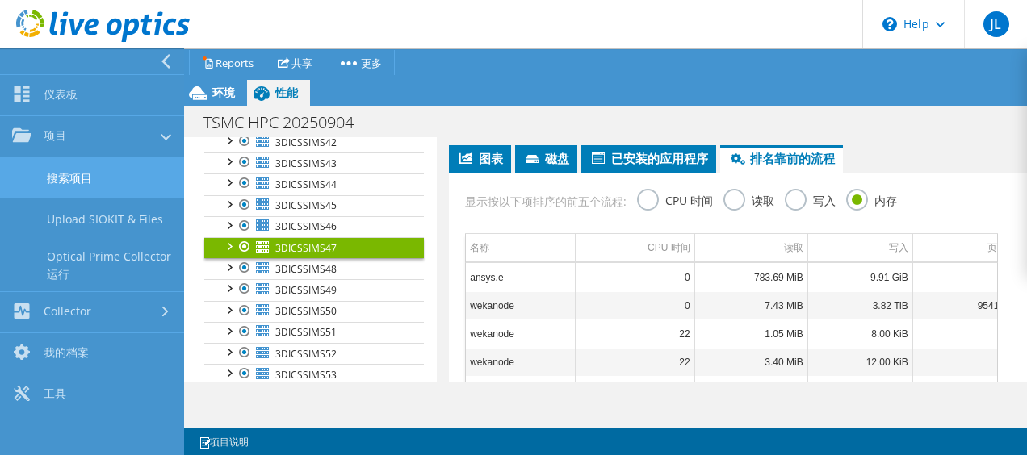
click at [100, 186] on link "搜索项目" at bounding box center [92, 177] width 184 height 41
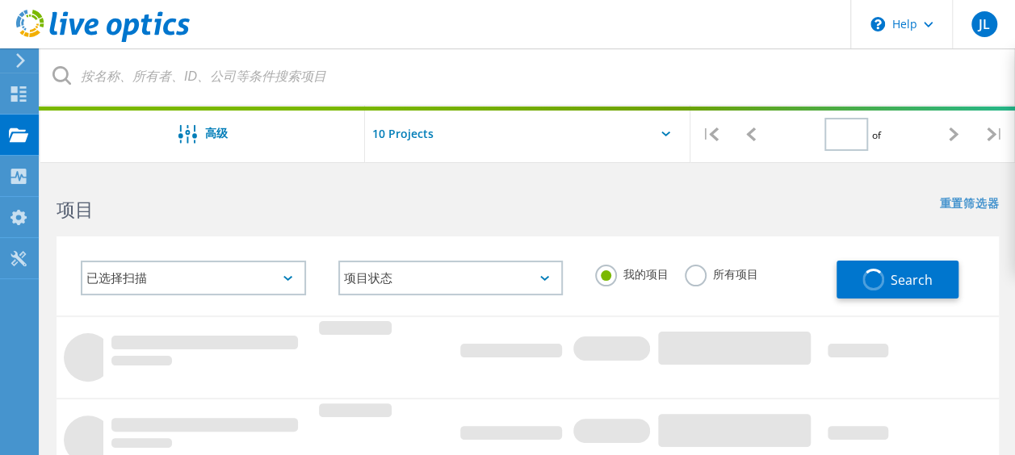
type input "1"
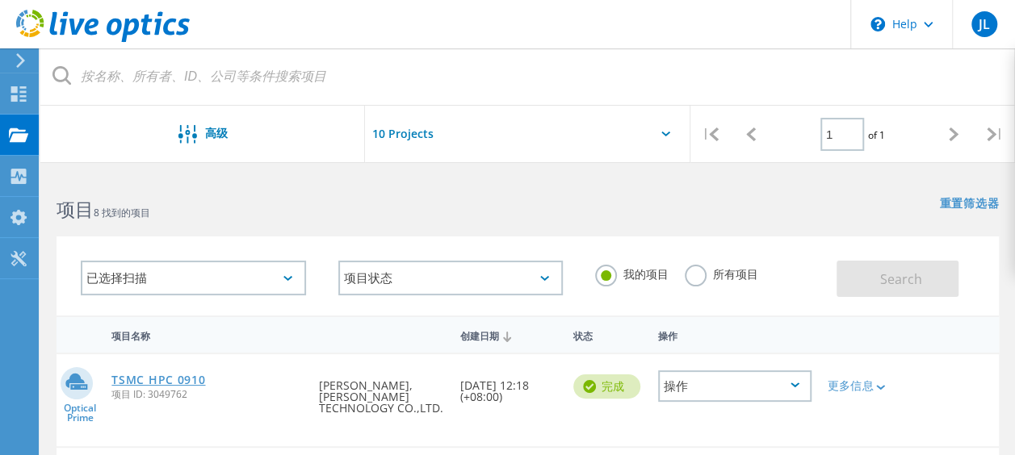
click at [184, 381] on link "TSMC HPC 0910" at bounding box center [158, 380] width 94 height 11
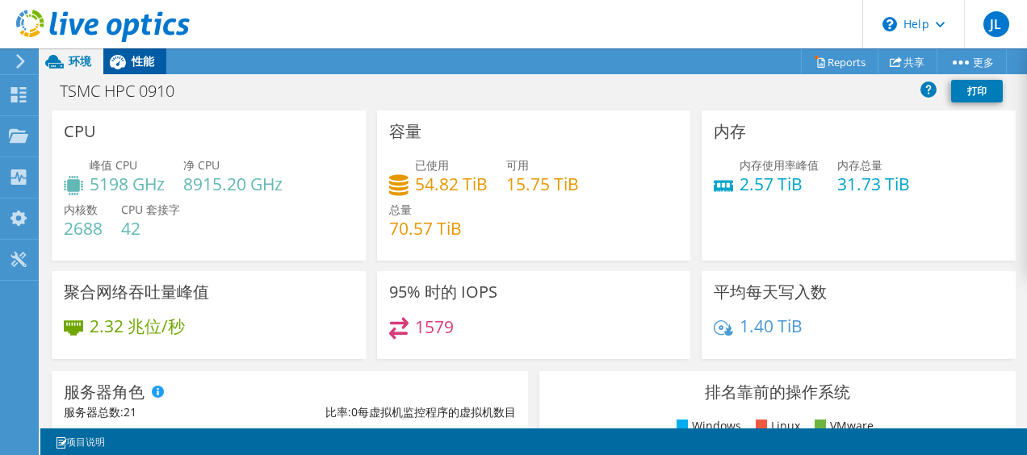
click at [146, 58] on span "性能" at bounding box center [143, 60] width 23 height 15
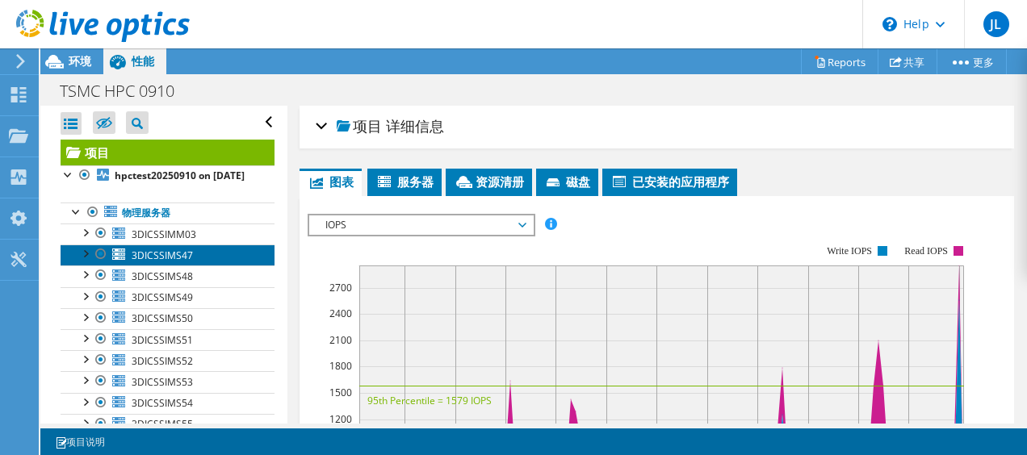
click at [173, 262] on span "3DICSSIMS47" at bounding box center [162, 256] width 61 height 14
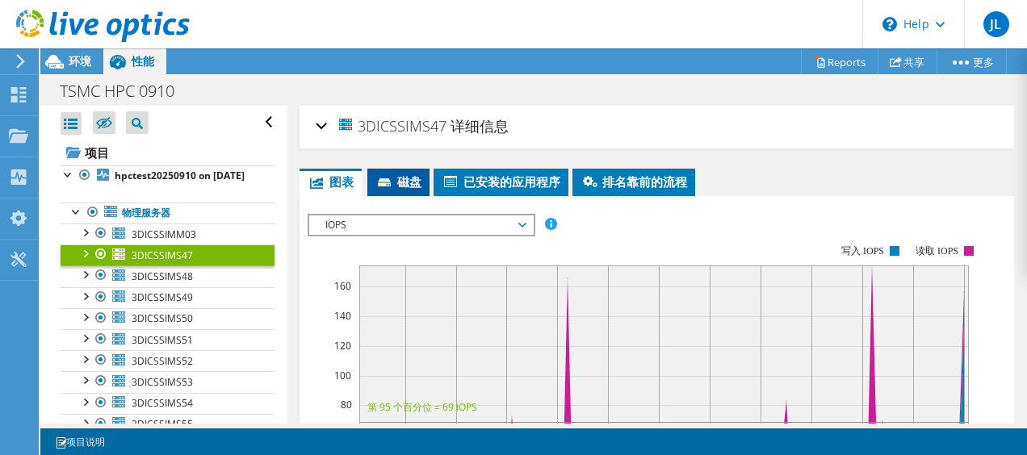
click at [408, 178] on span "磁盘" at bounding box center [398, 182] width 46 height 16
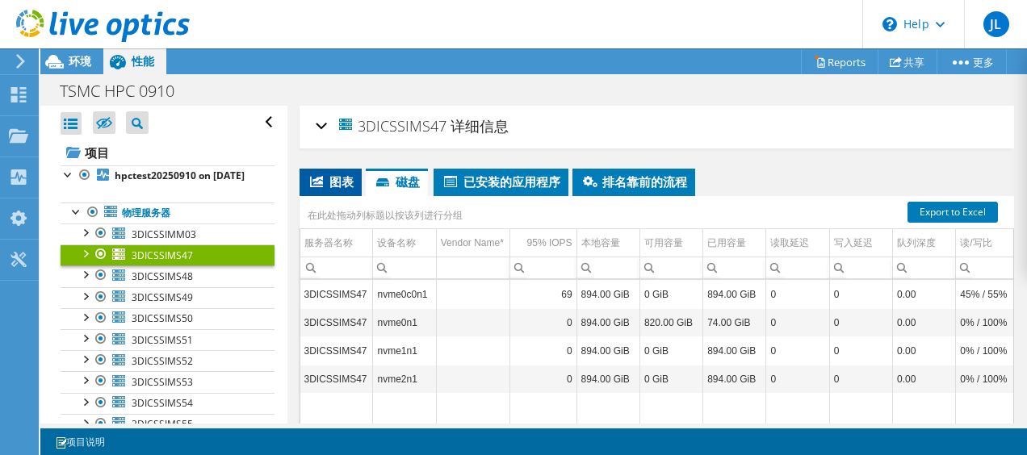
click at [355, 182] on li "图表" at bounding box center [330, 182] width 62 height 27
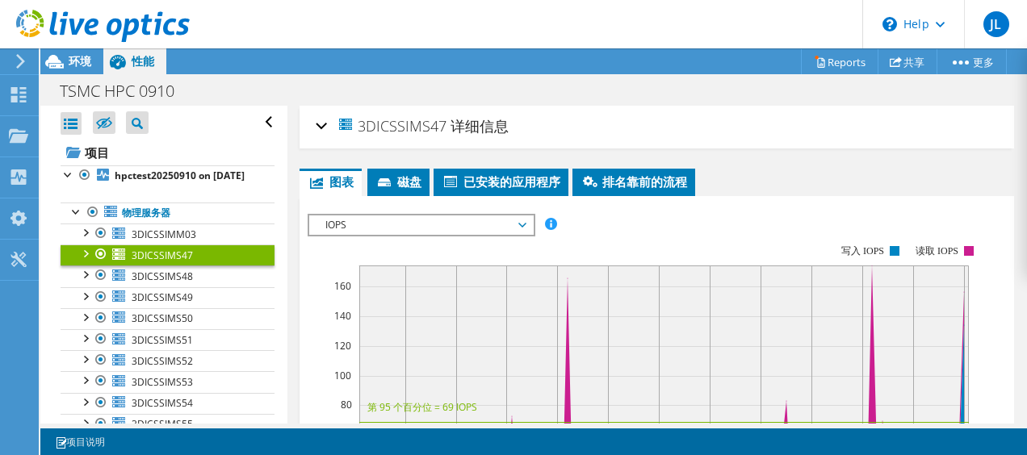
click at [437, 227] on span "IOPS" at bounding box center [420, 225] width 207 height 19
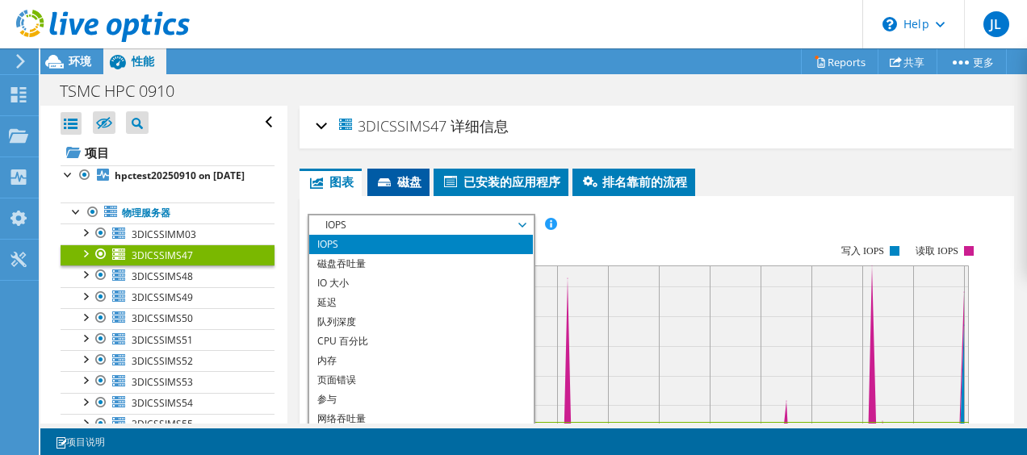
click at [415, 179] on span "磁盘" at bounding box center [398, 182] width 46 height 16
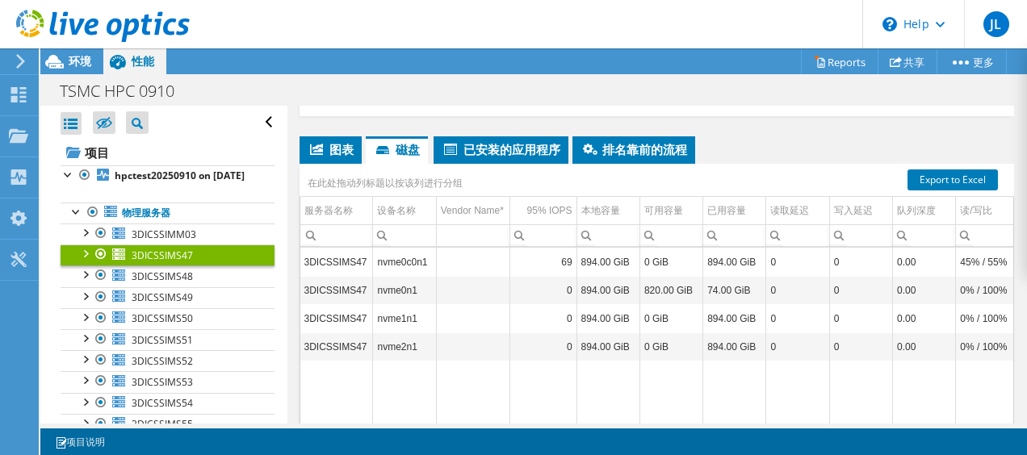
scroll to position [32, 0]
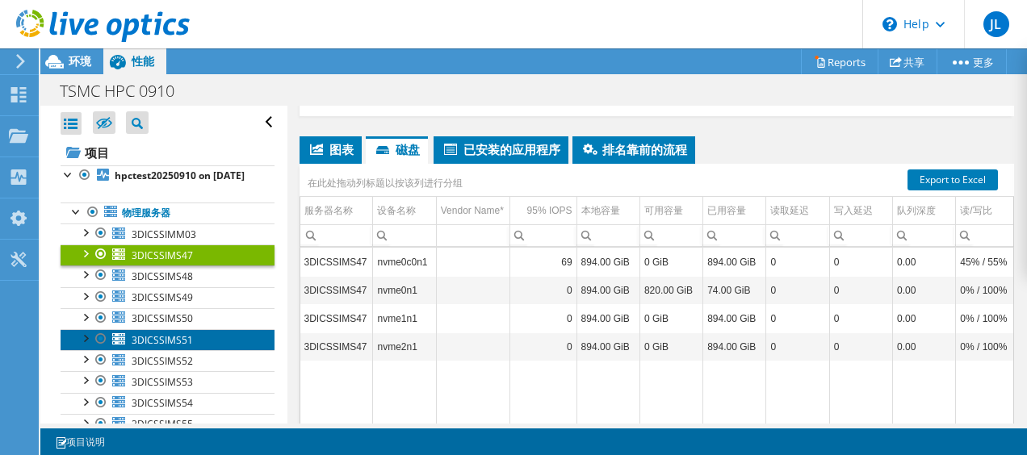
click at [158, 347] on span "3DICSSIMS51" at bounding box center [162, 340] width 61 height 14
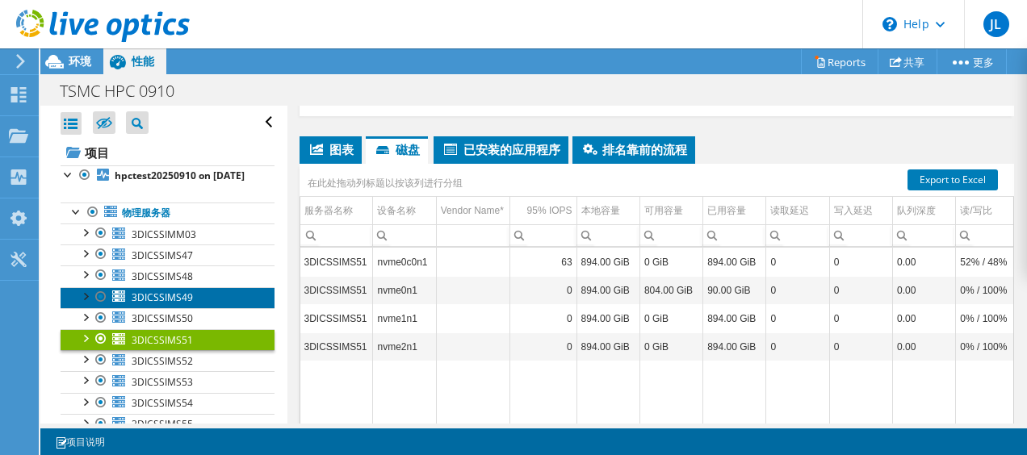
click at [175, 304] on span "3DICSSIMS49" at bounding box center [162, 298] width 61 height 14
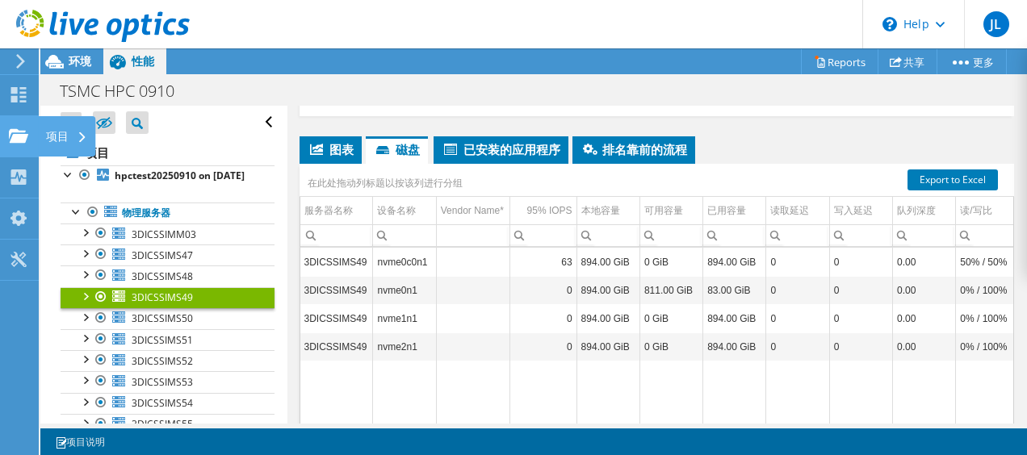
click at [64, 140] on div "项目" at bounding box center [66, 136] width 57 height 40
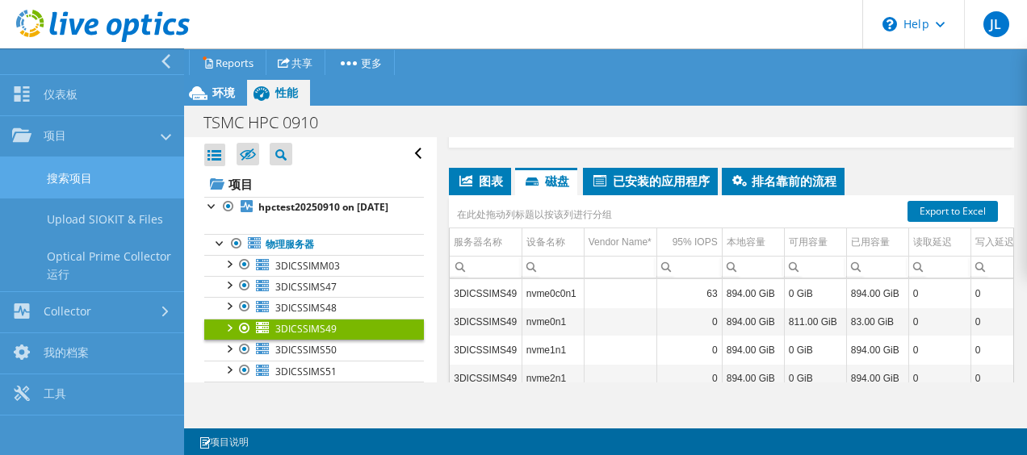
click at [122, 196] on link "搜索项目" at bounding box center [92, 177] width 184 height 41
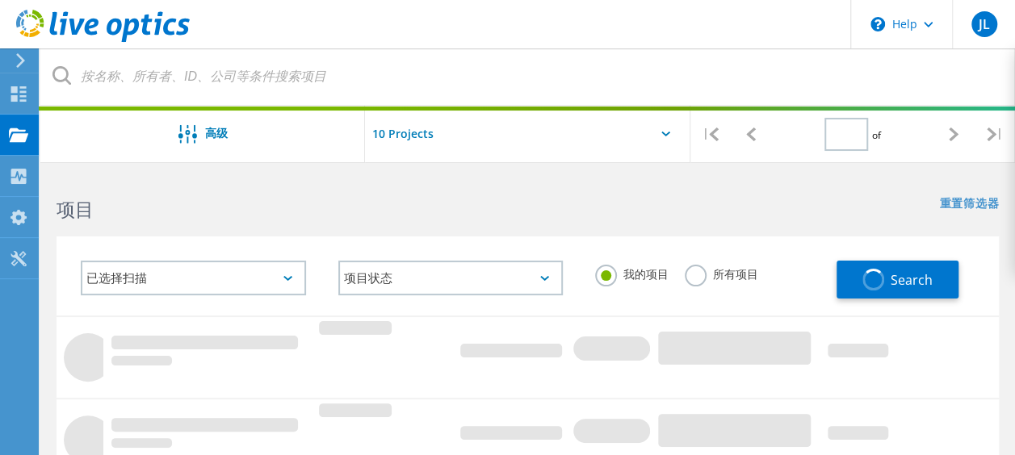
type input "1"
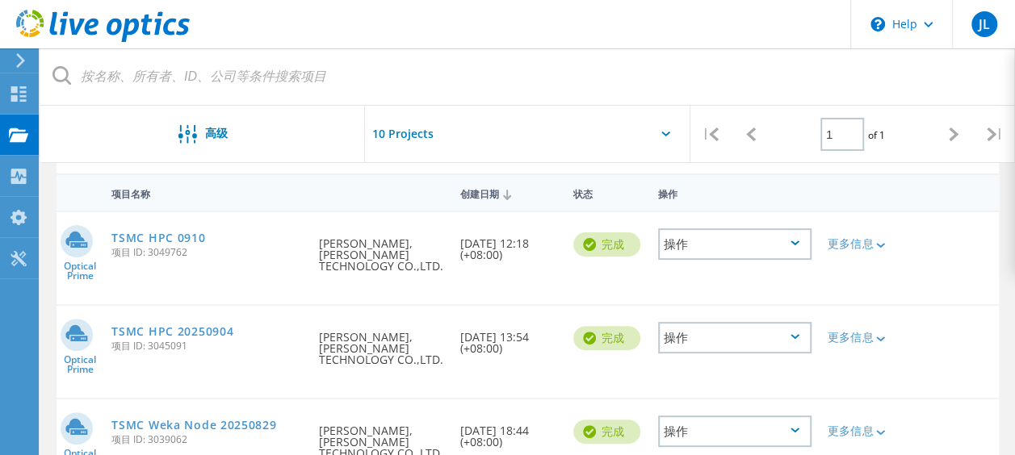
scroll to position [145, 0]
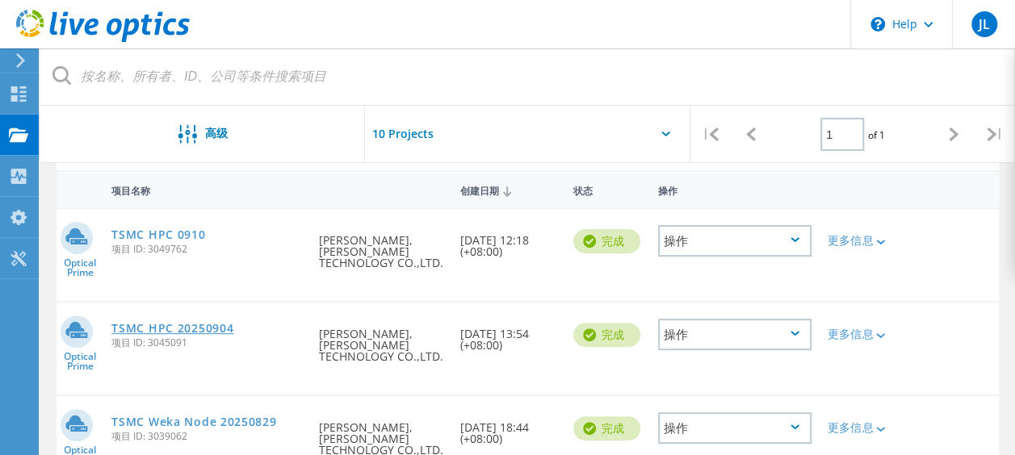
click at [199, 323] on link "TSMC HPC 20250904" at bounding box center [172, 328] width 122 height 11
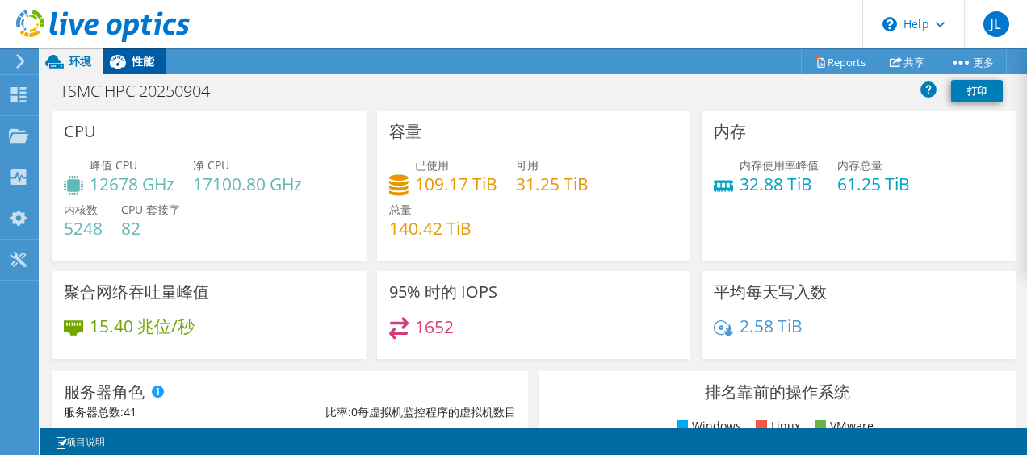
click at [137, 61] on span "性能" at bounding box center [143, 60] width 23 height 15
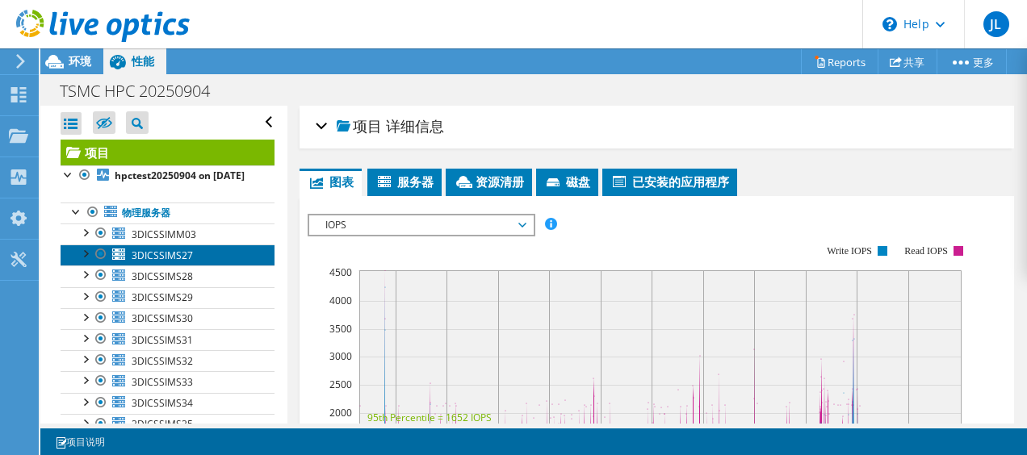
click at [194, 266] on link "3DICSSIMS27" at bounding box center [168, 255] width 214 height 21
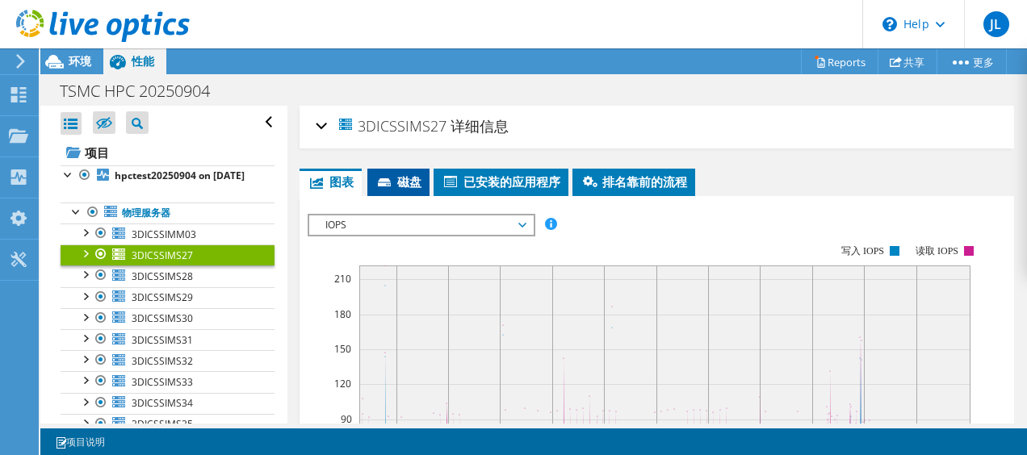
click at [404, 187] on span "磁盘" at bounding box center [398, 182] width 46 height 16
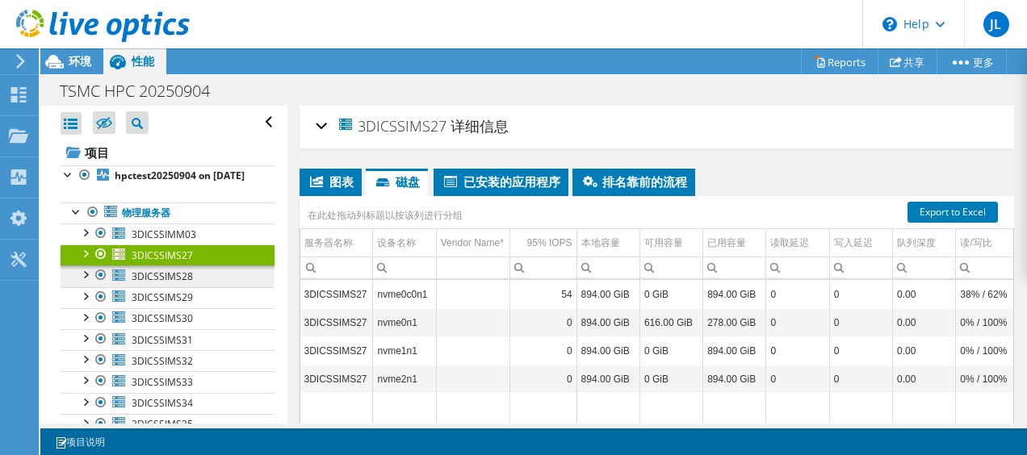
scroll to position [169, 0]
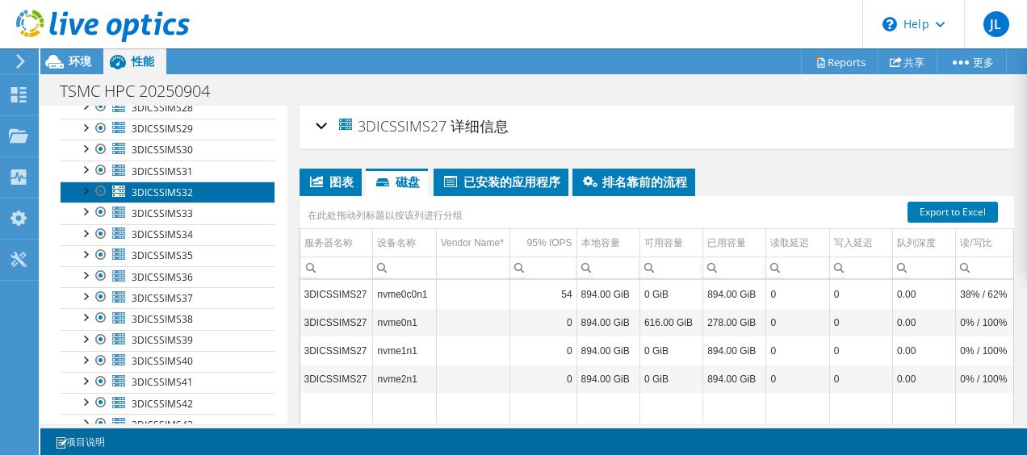
click at [176, 199] on span "3DICSSIMS32" at bounding box center [162, 193] width 61 height 14
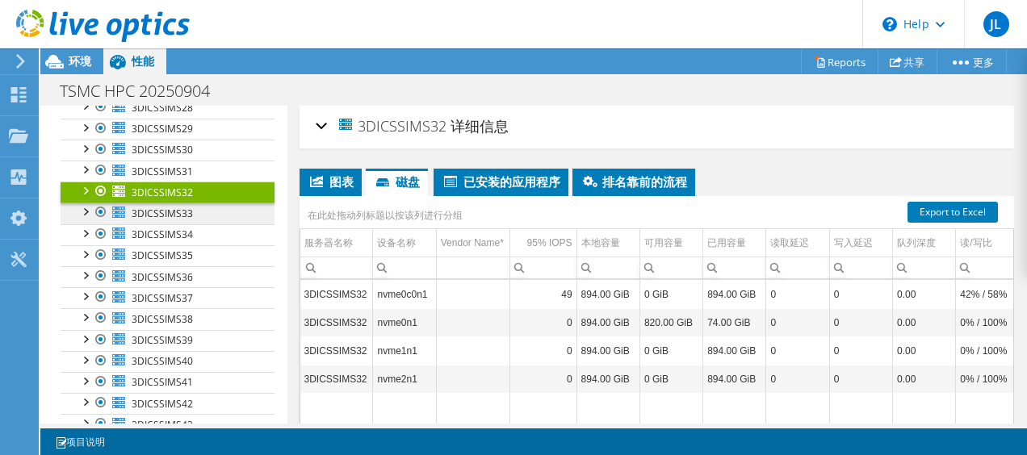
scroll to position [348, 0]
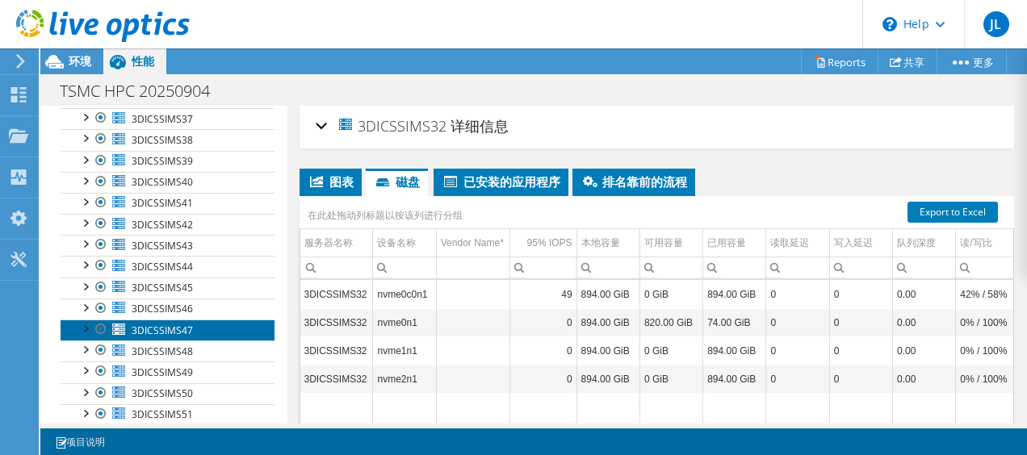
click at [191, 337] on span "3DICSSIMS47" at bounding box center [162, 331] width 61 height 14
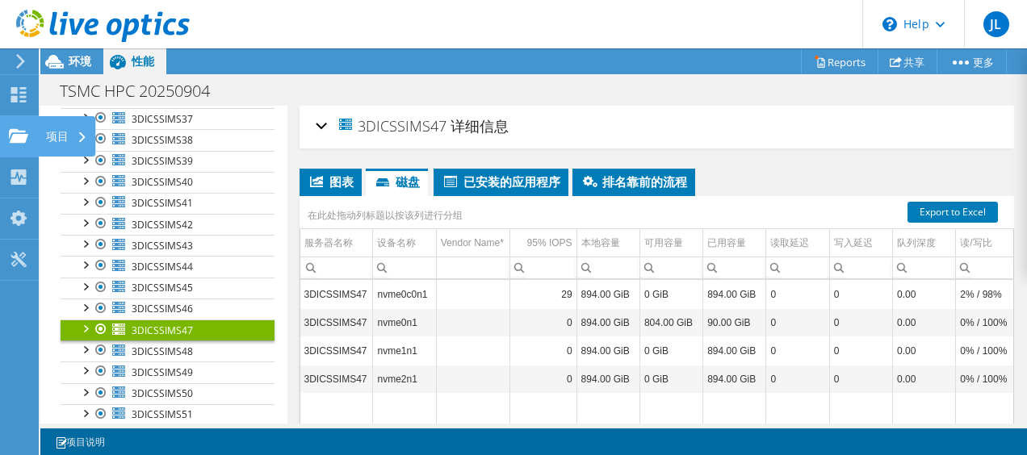
click at [25, 129] on icon at bounding box center [18, 135] width 19 height 15
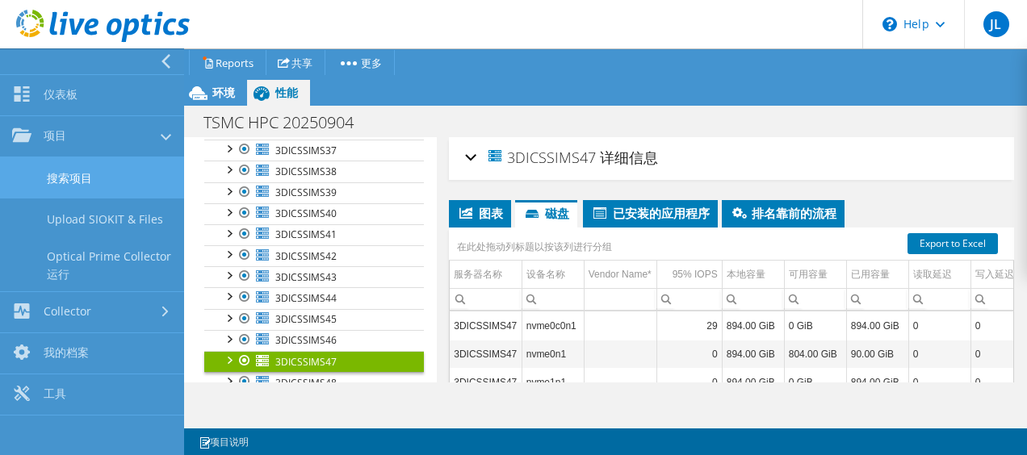
click at [108, 179] on link "搜索项目" at bounding box center [92, 177] width 184 height 41
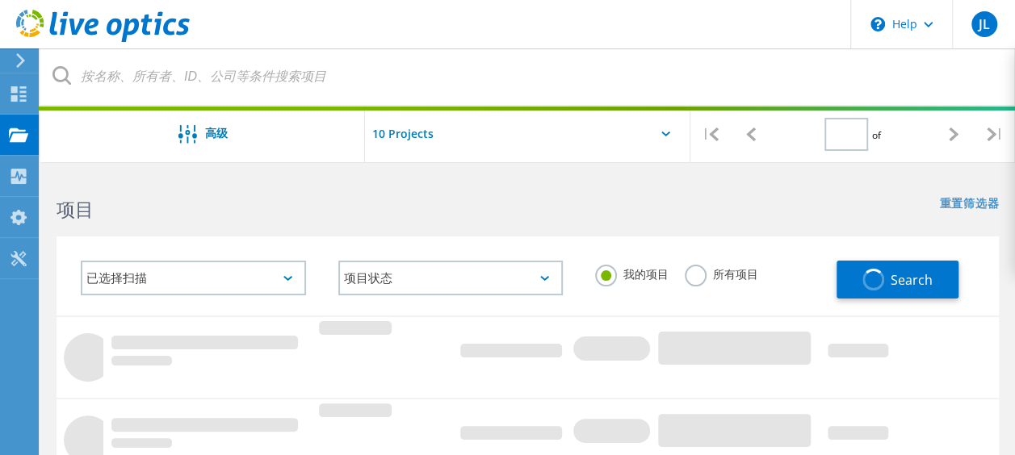
type input "1"
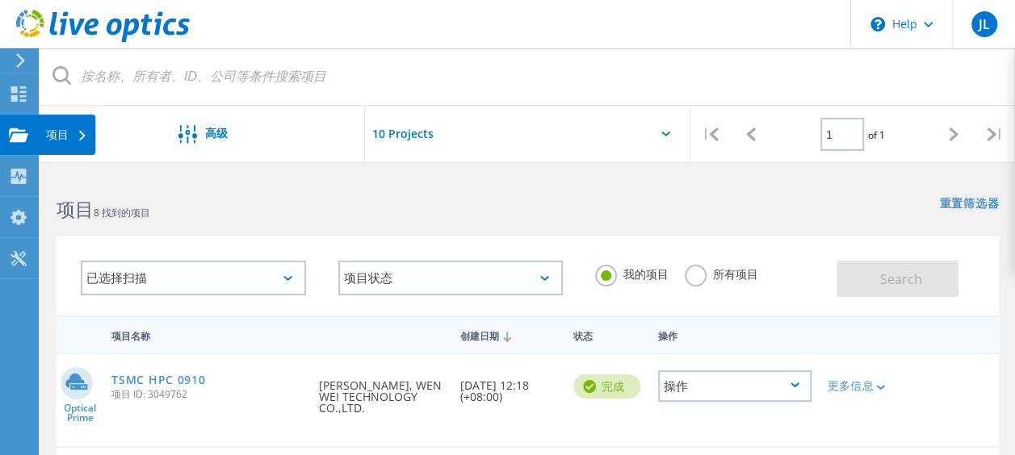
click at [53, 144] on div "项目" at bounding box center [66, 135] width 57 height 40
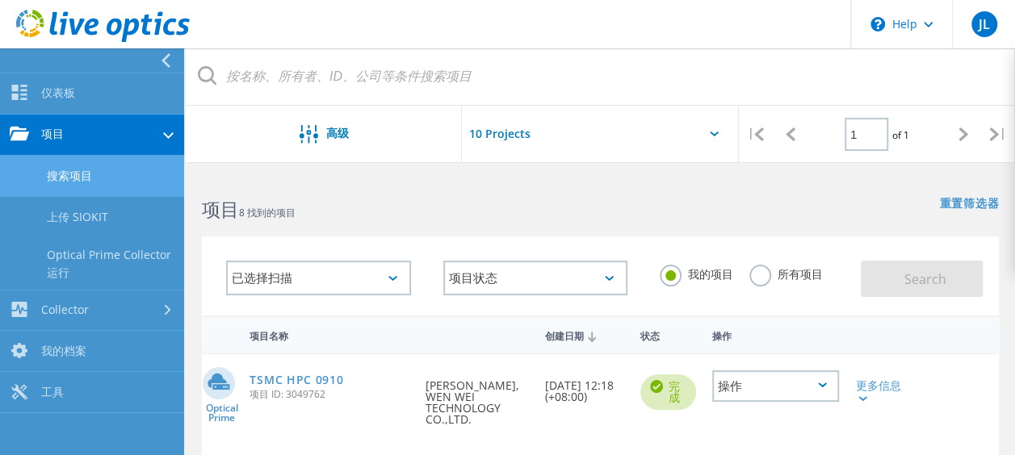
click at [102, 182] on link "搜索项目" at bounding box center [92, 176] width 184 height 41
click at [813, 237] on div "已选择扫描 项目状态 正在进行中 完成 已发布 匿名 已存档 错误 我的项目 所有项目 Search" at bounding box center [600, 276] width 797 height 79
